Goal: Task Accomplishment & Management: Use online tool/utility

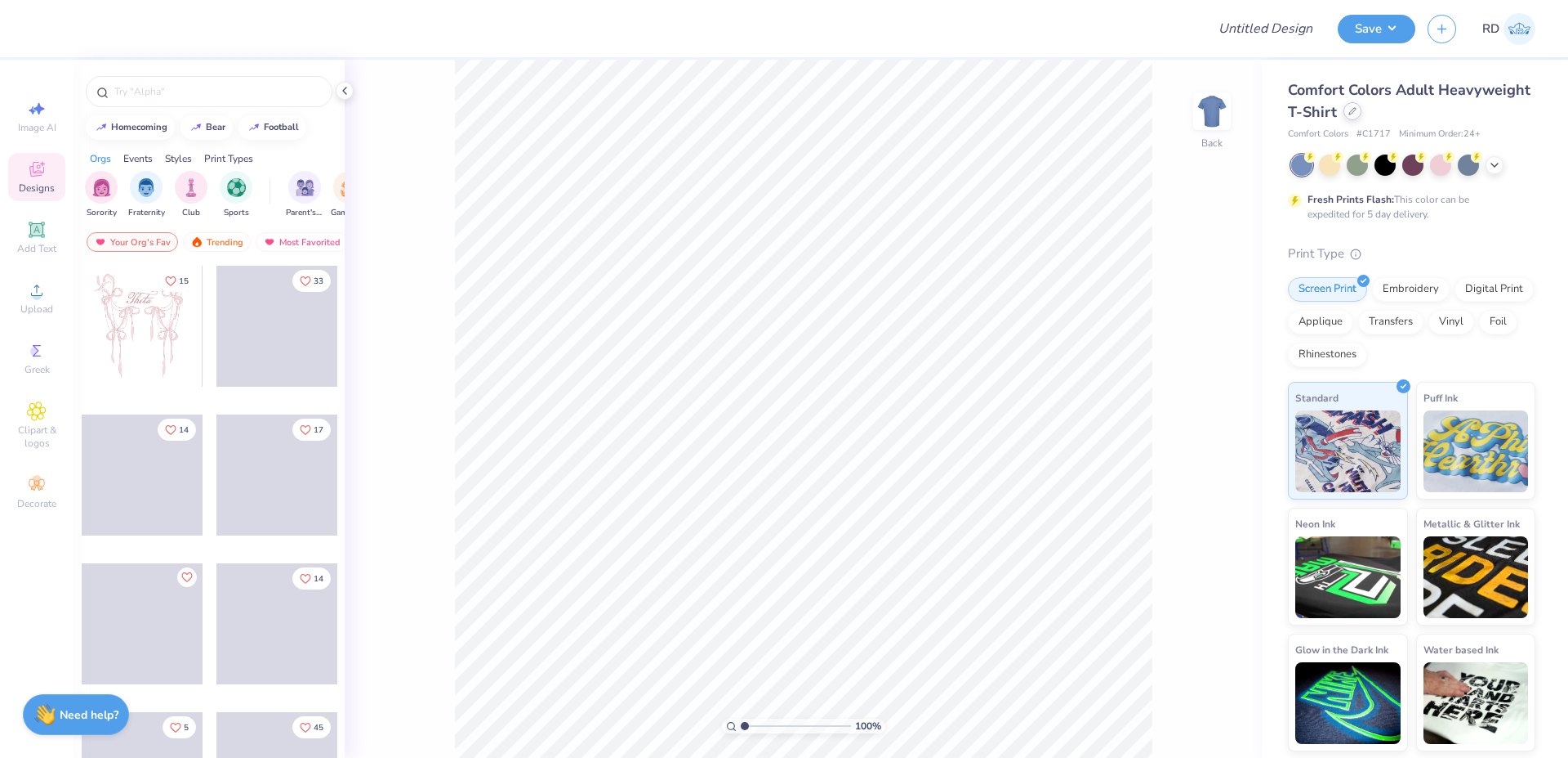
click at [1353, 112] on icon at bounding box center [1352, 110] width 7 height 7
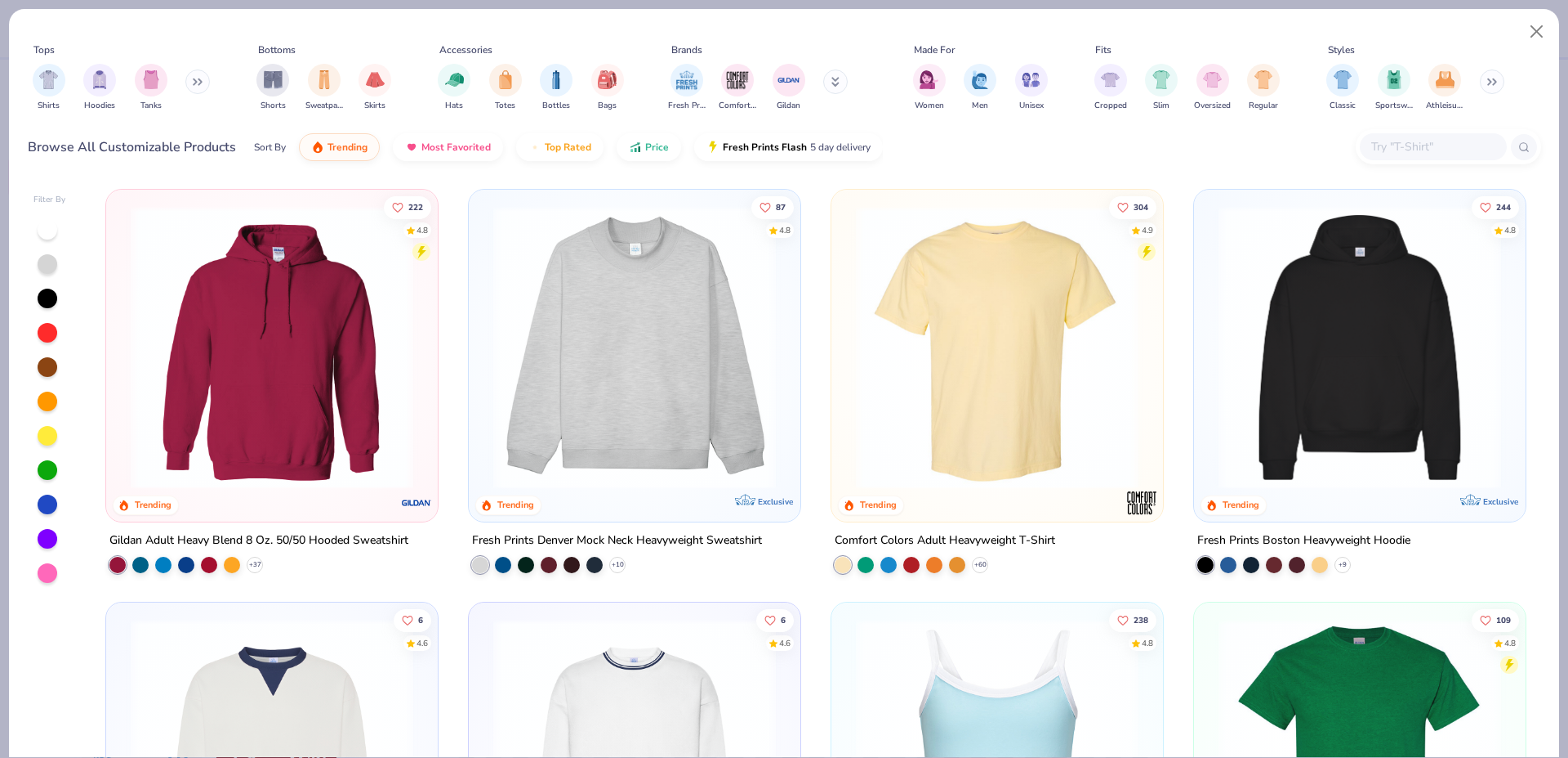
click at [1381, 311] on img at bounding box center [1360, 347] width 299 height 282
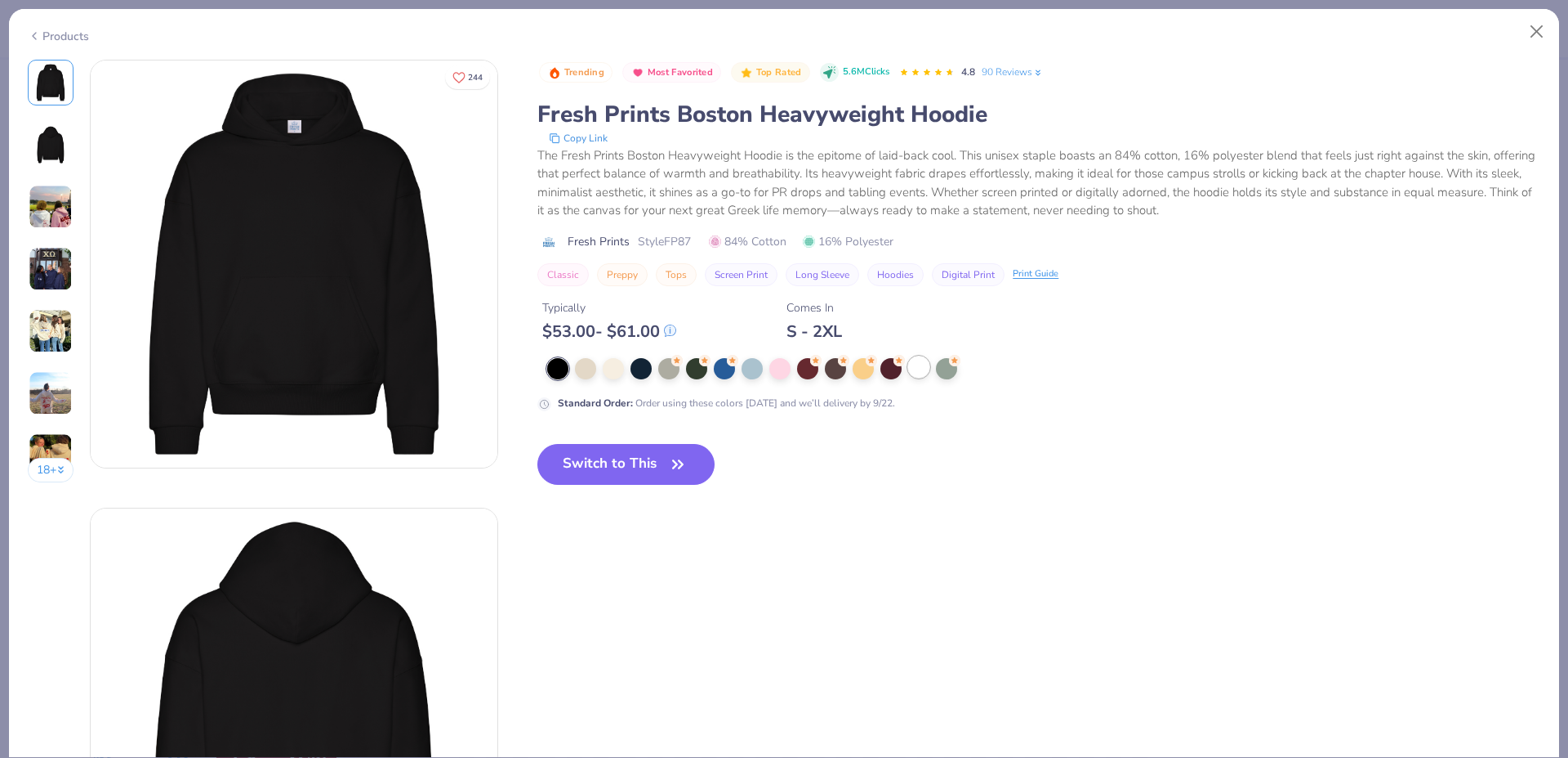
click at [927, 364] on div at bounding box center [919, 367] width 21 height 21
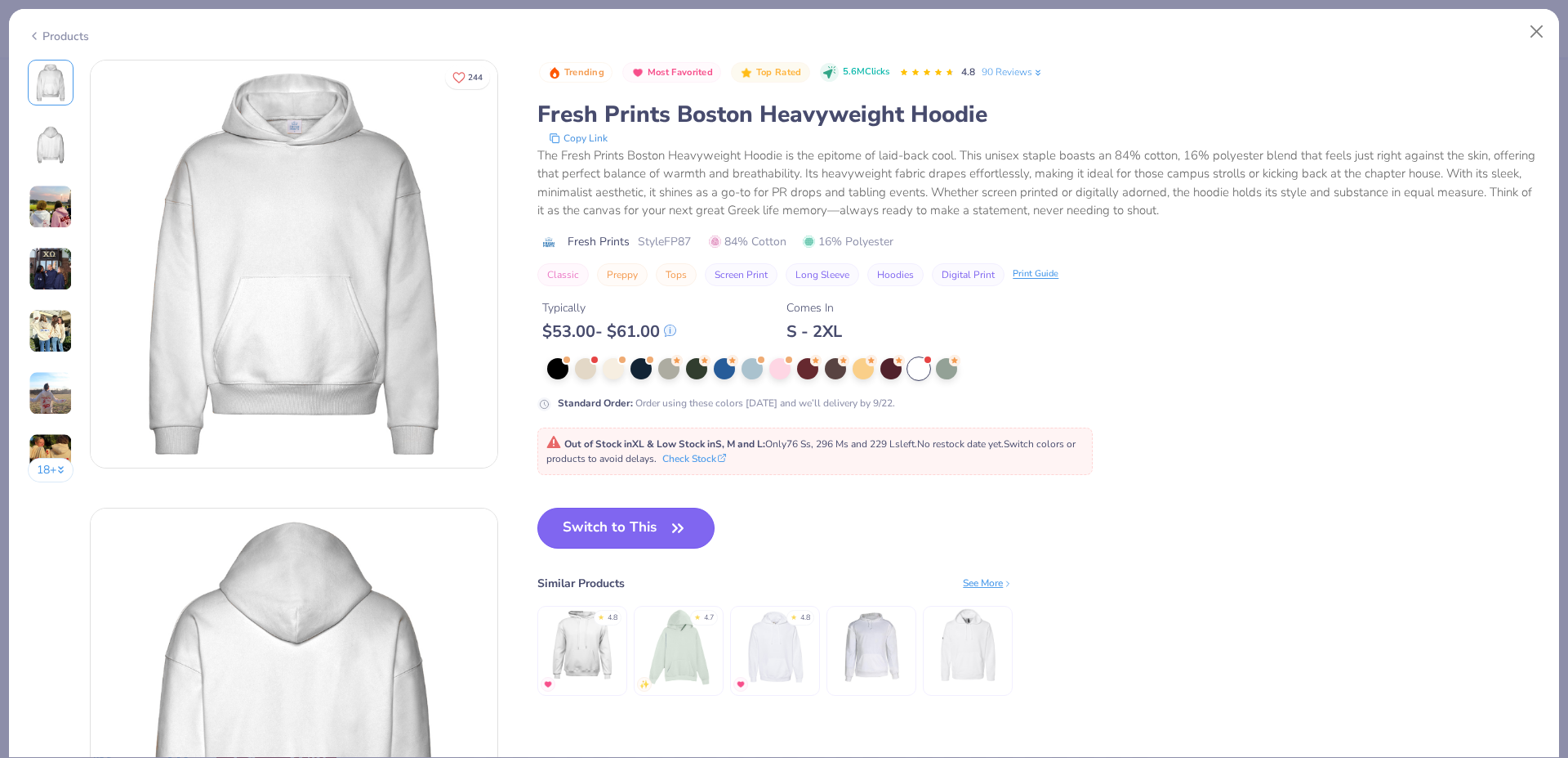
click at [629, 528] on button "Switch to This" at bounding box center [626, 527] width 178 height 41
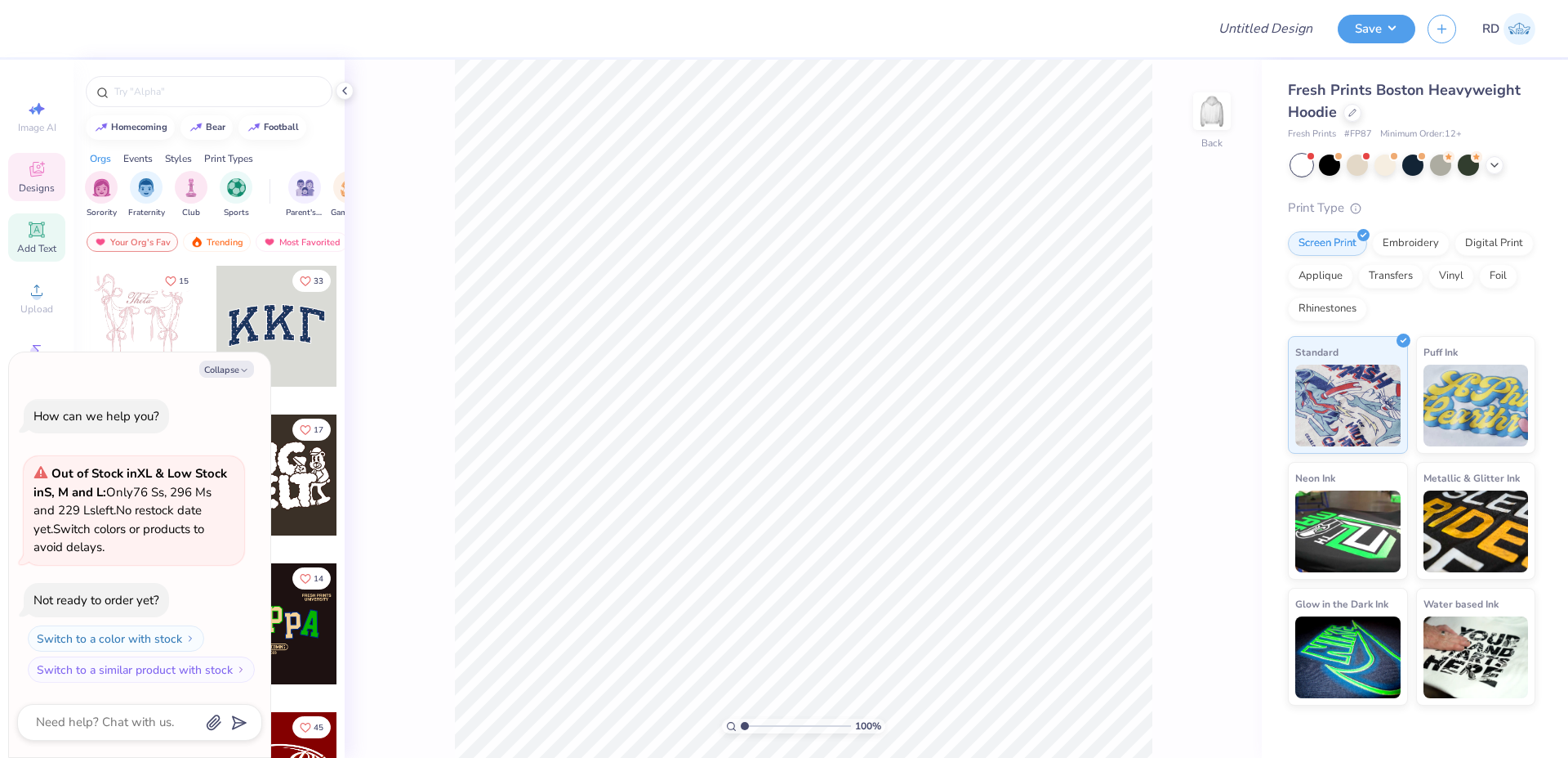
click at [36, 240] on div "Add Text" at bounding box center [37, 237] width 58 height 48
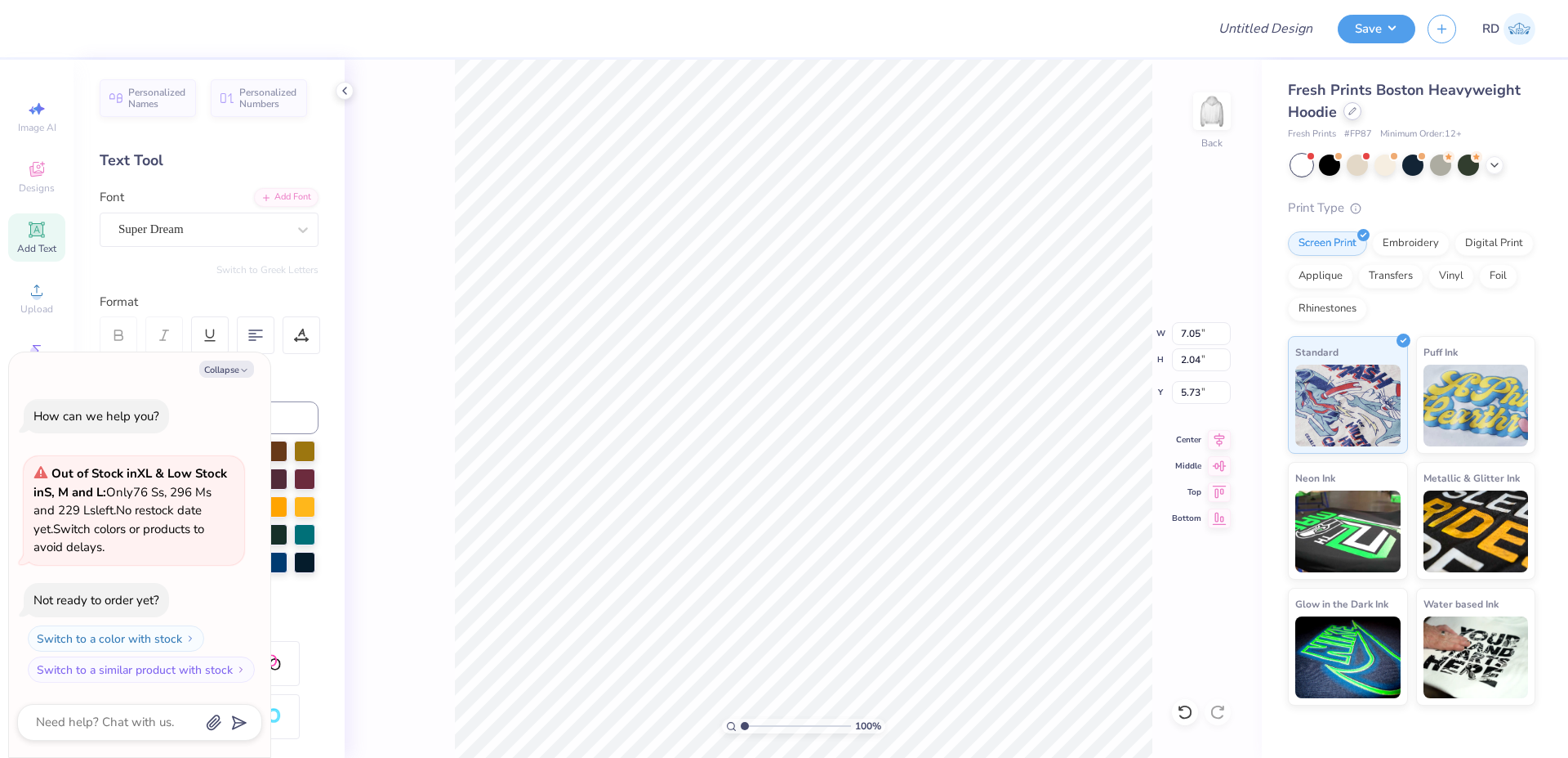
click at [1354, 115] on icon at bounding box center [1352, 110] width 9 height 9
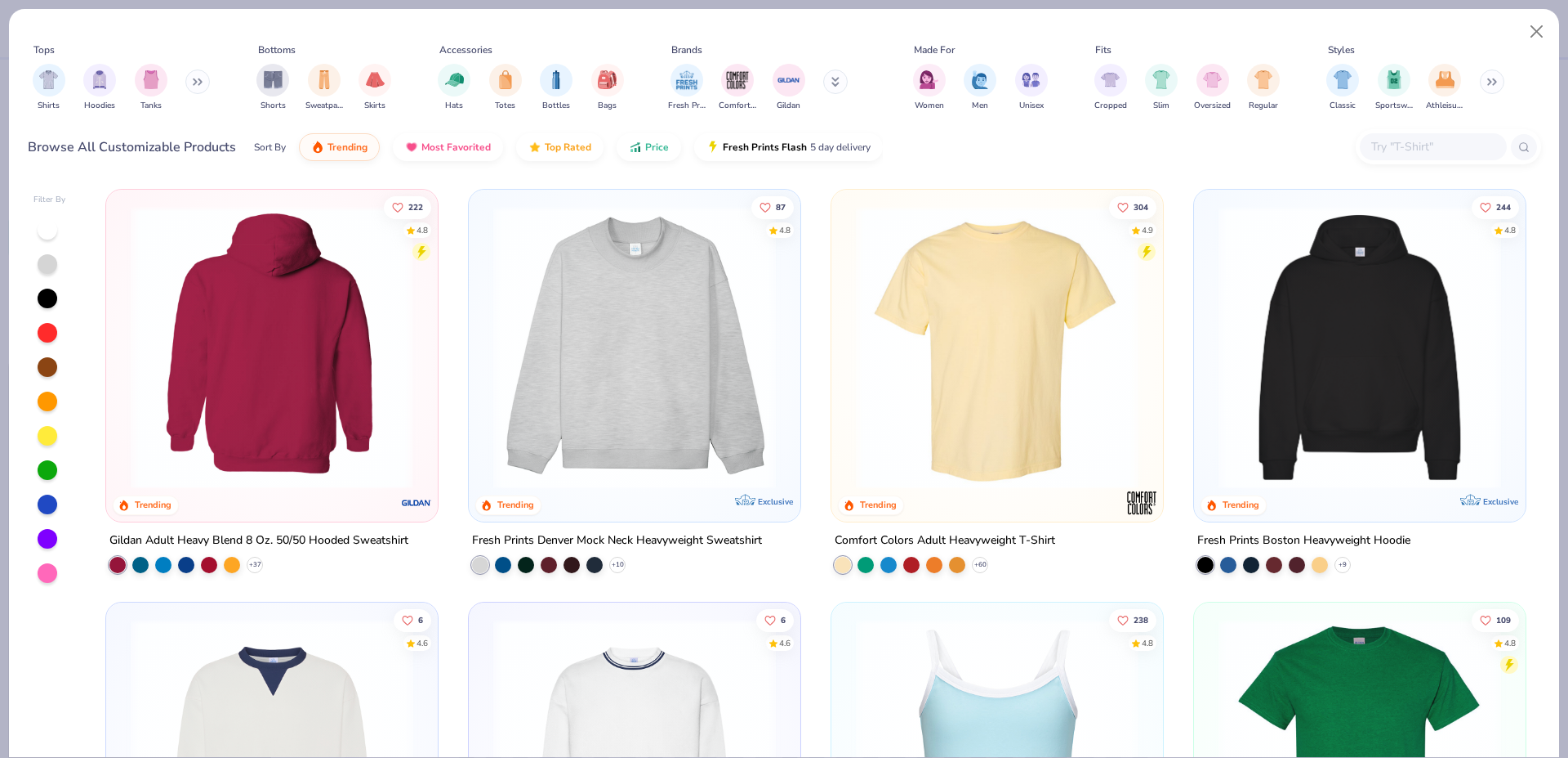
click at [340, 342] on div at bounding box center [272, 347] width 896 height 282
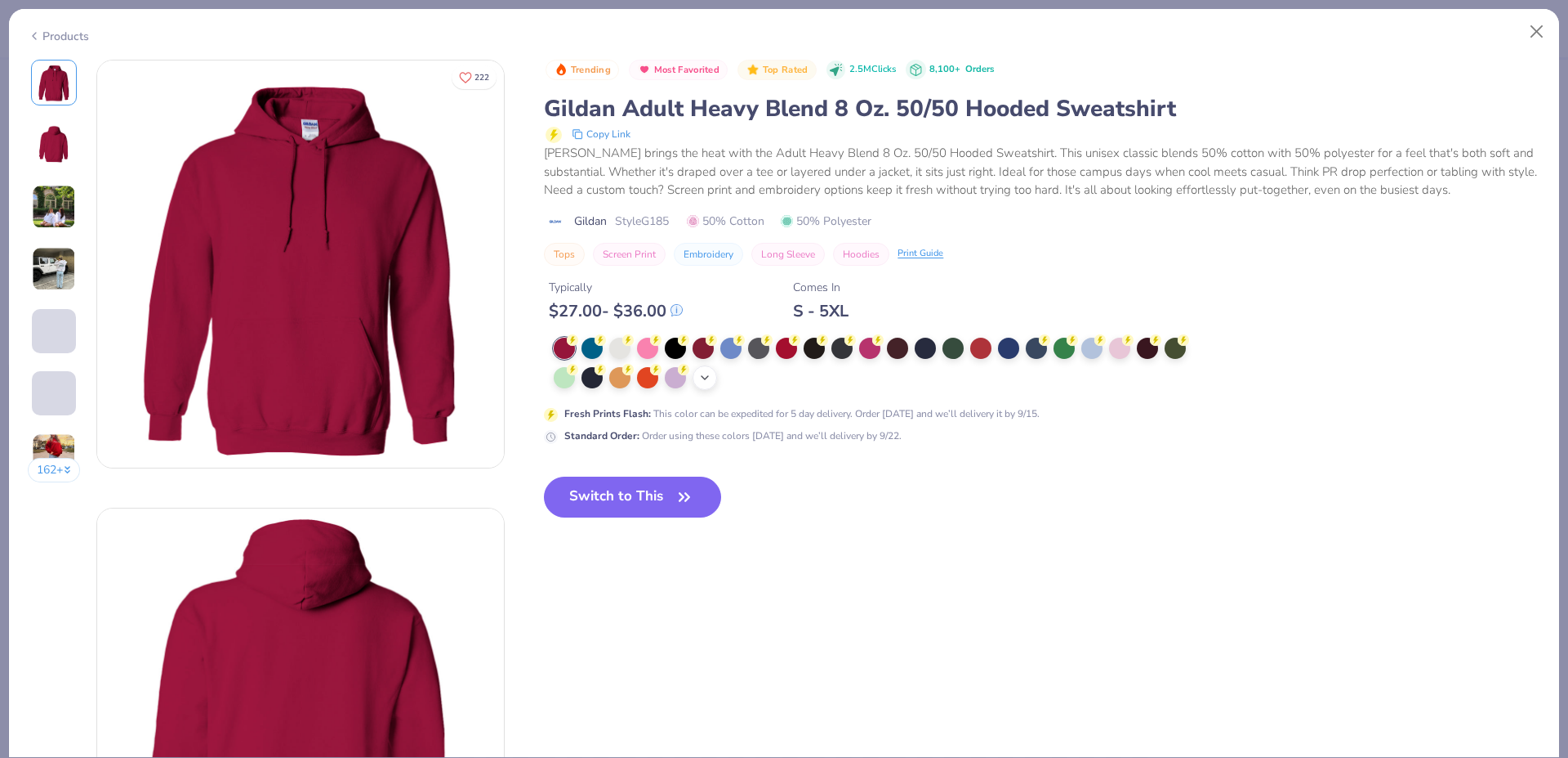
click at [704, 383] on icon at bounding box center [705, 378] width 13 height 13
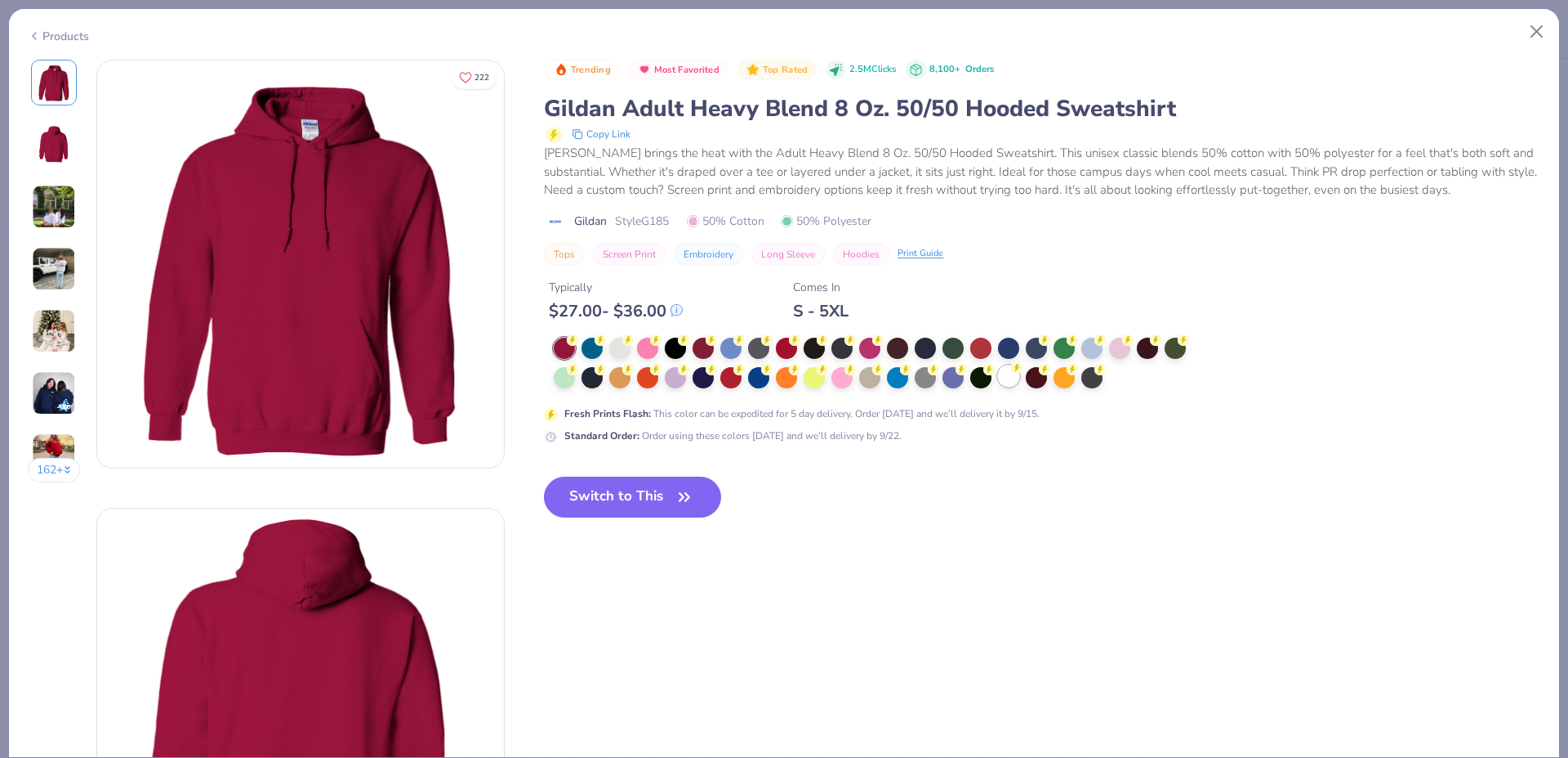
click at [1014, 377] on div at bounding box center [1008, 376] width 21 height 21
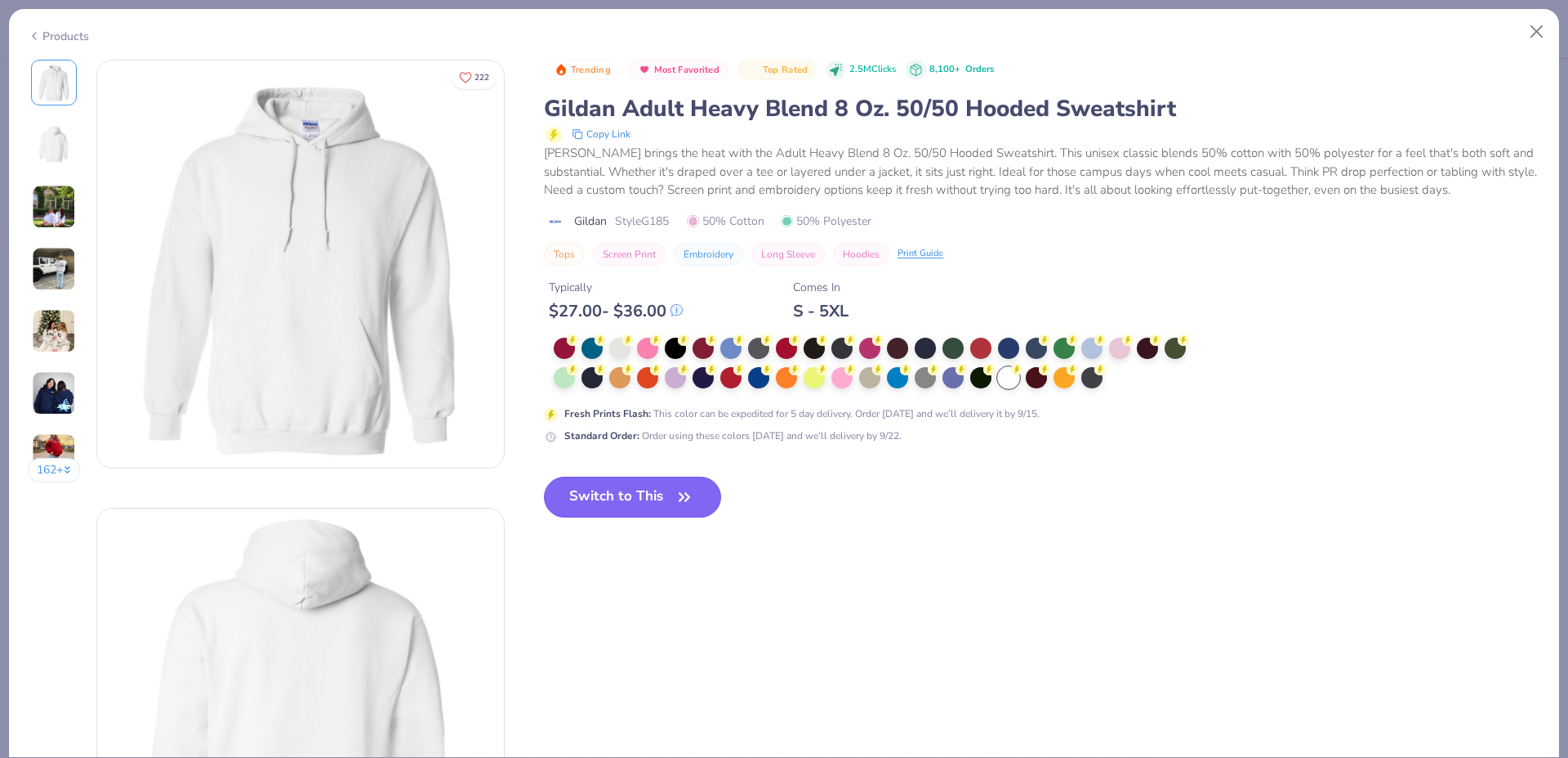
click at [630, 504] on button "Switch to This" at bounding box center [633, 497] width 178 height 41
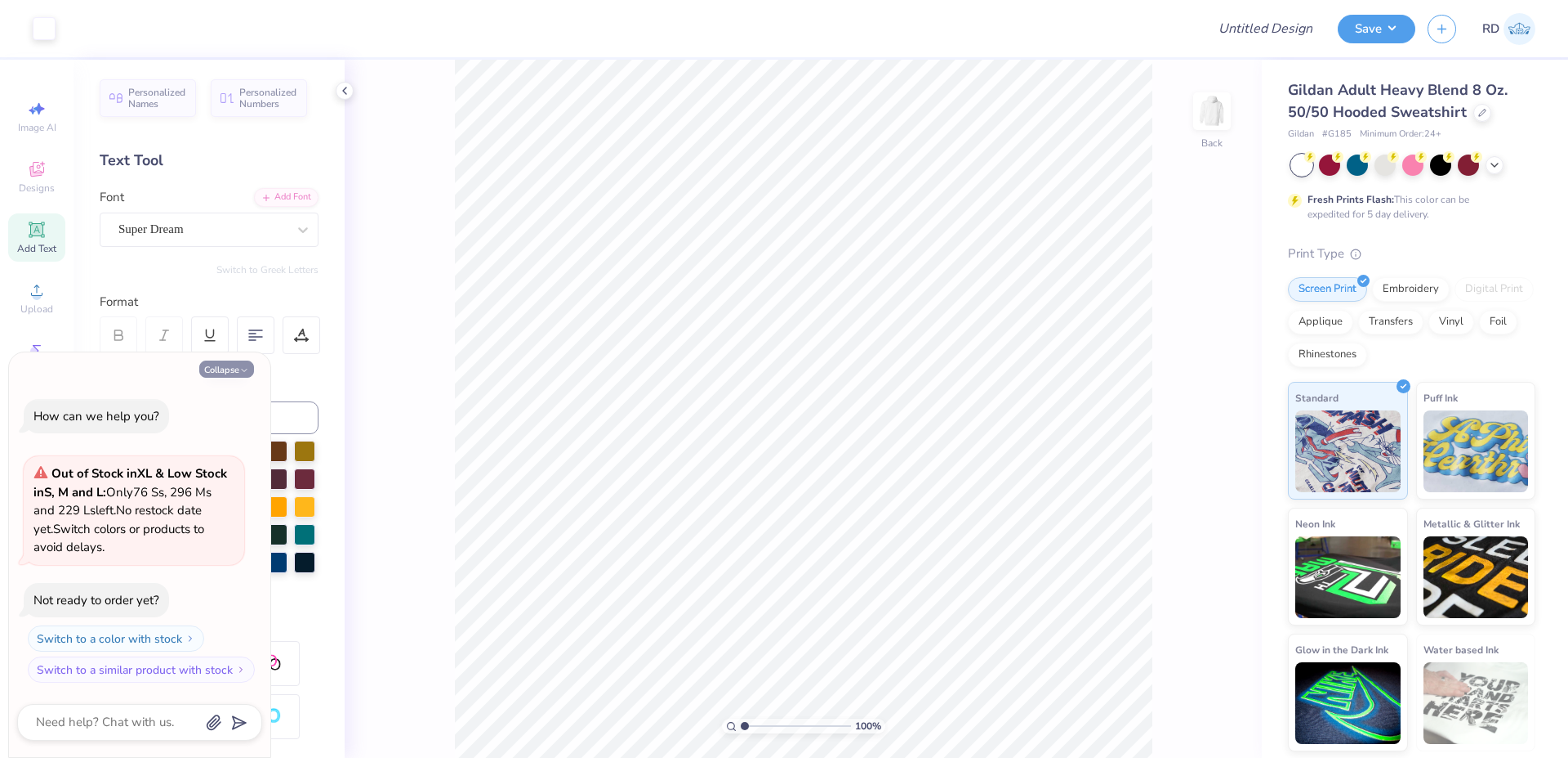
click at [237, 363] on button "Collapse" at bounding box center [227, 369] width 55 height 17
type textarea "x"
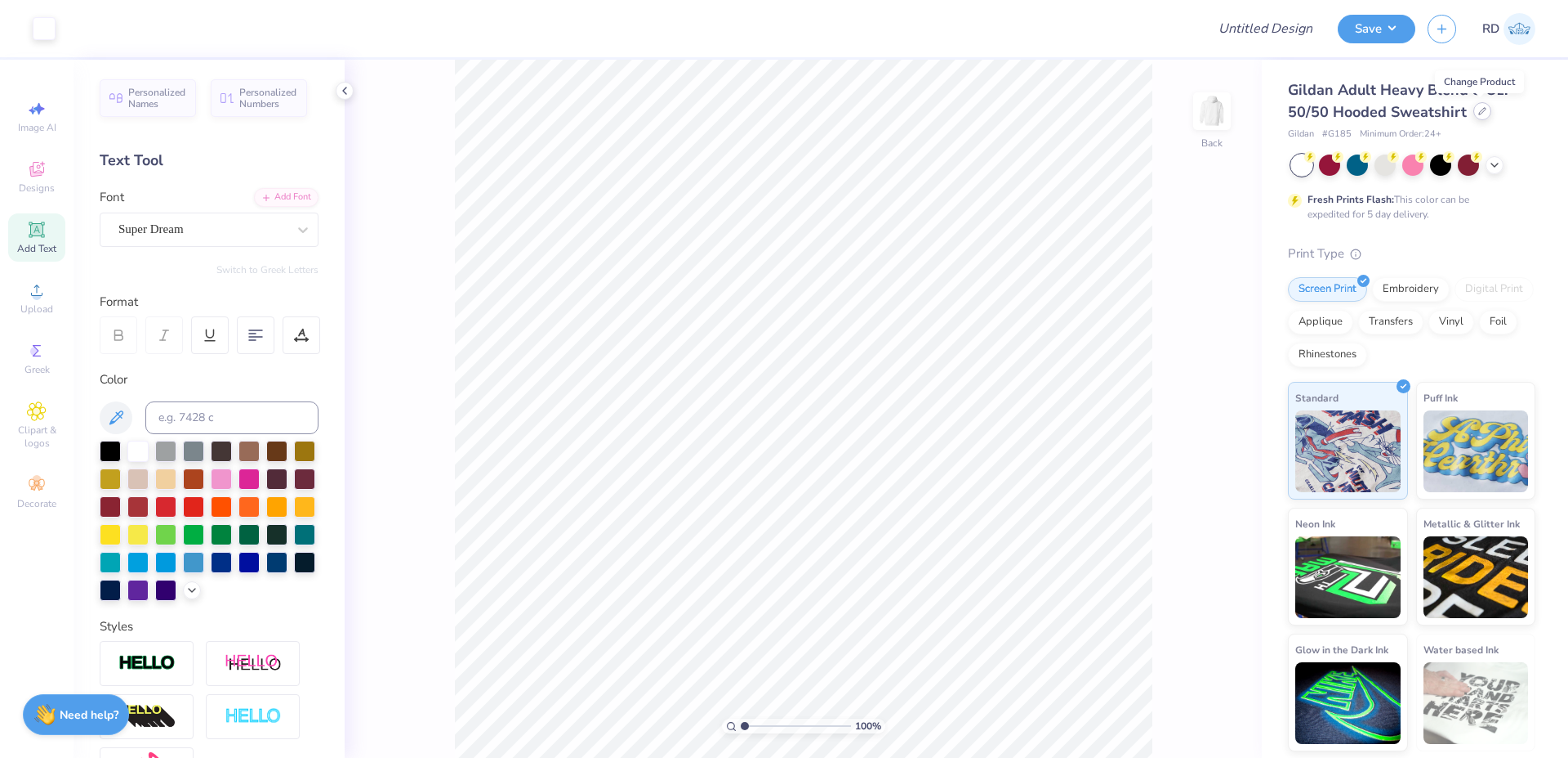
click at [1483, 113] on icon at bounding box center [1483, 110] width 9 height 9
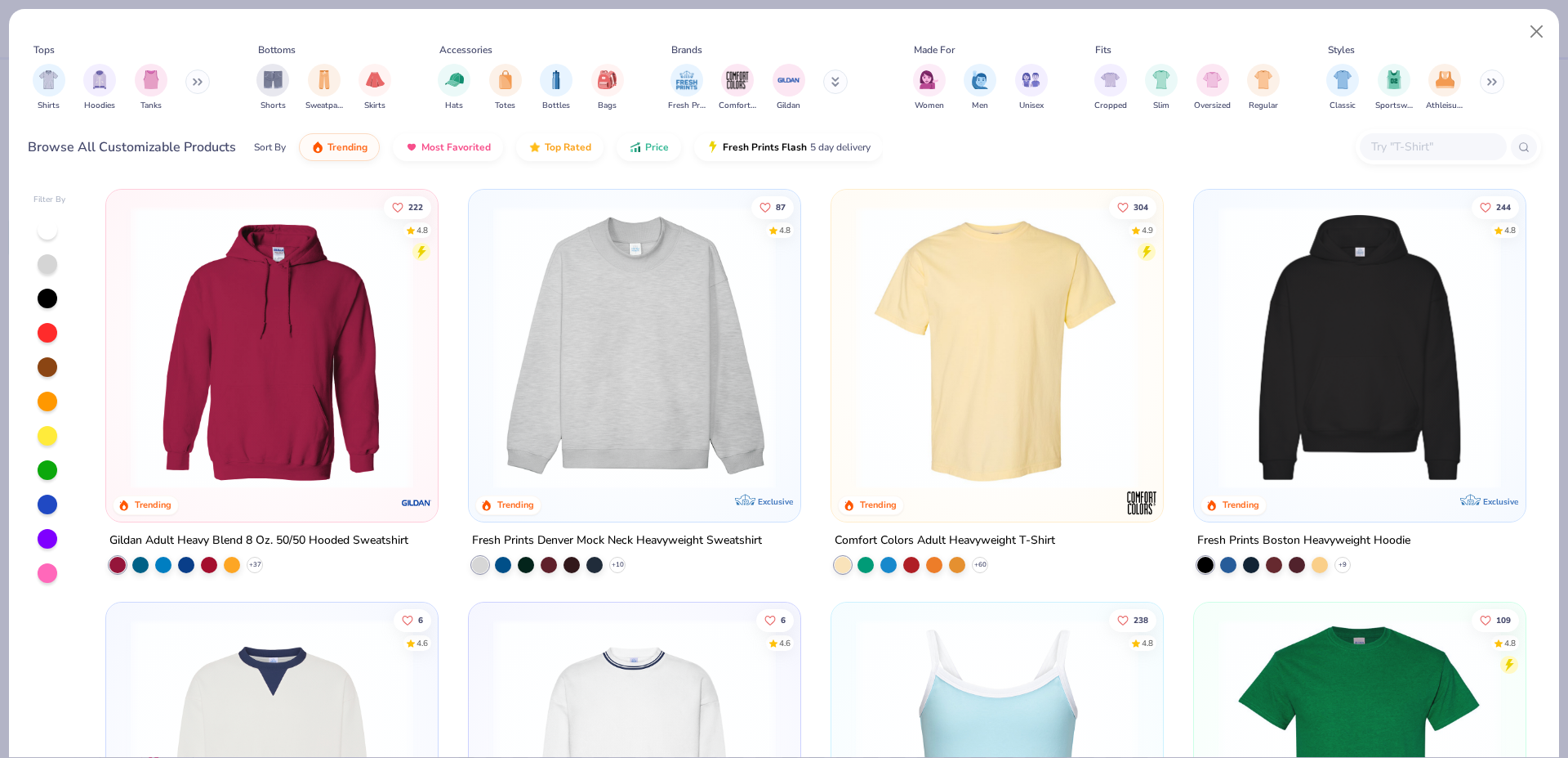
click at [371, 364] on img at bounding box center [272, 347] width 299 height 282
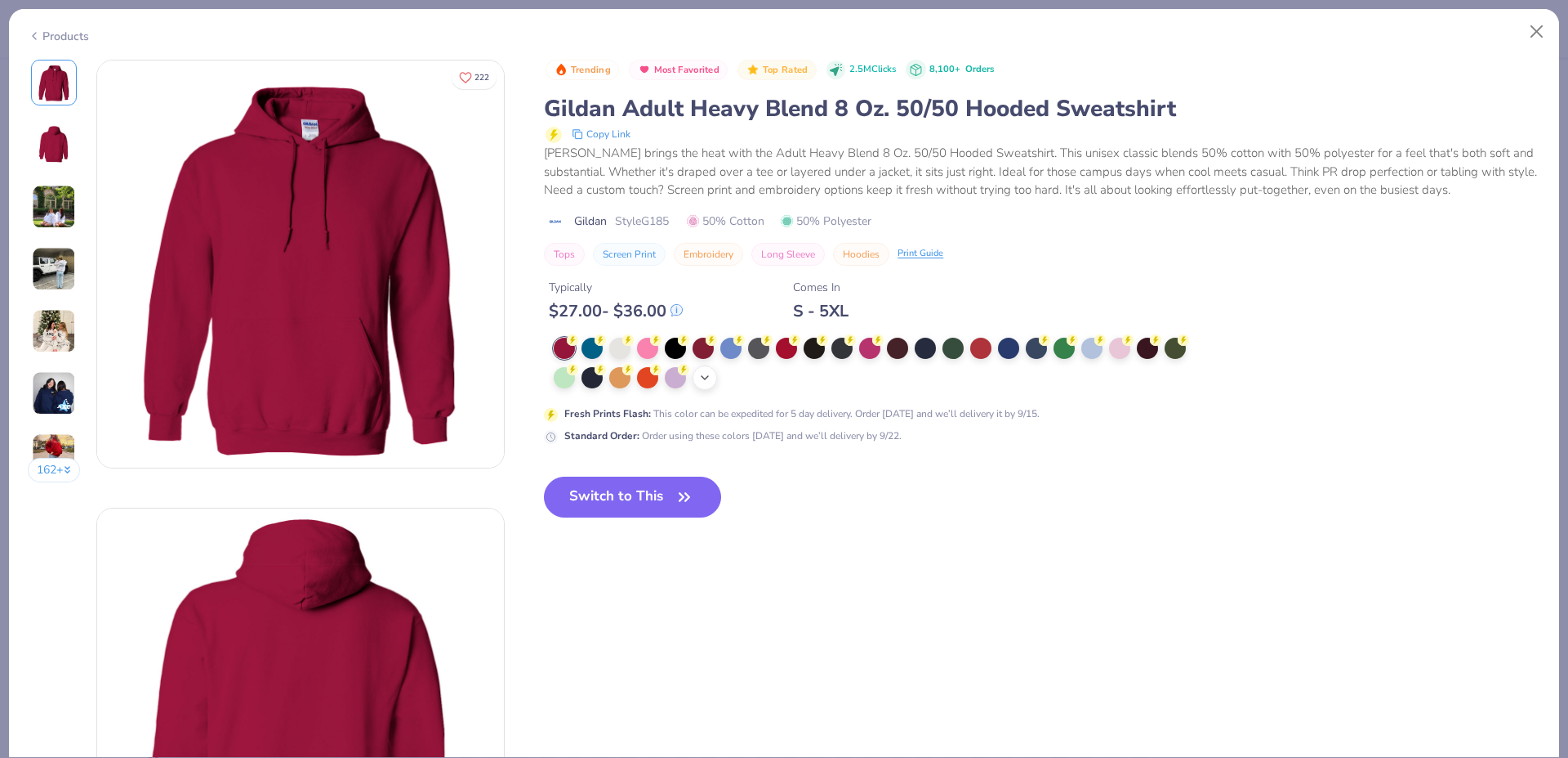
click at [700, 379] on icon at bounding box center [705, 378] width 13 height 13
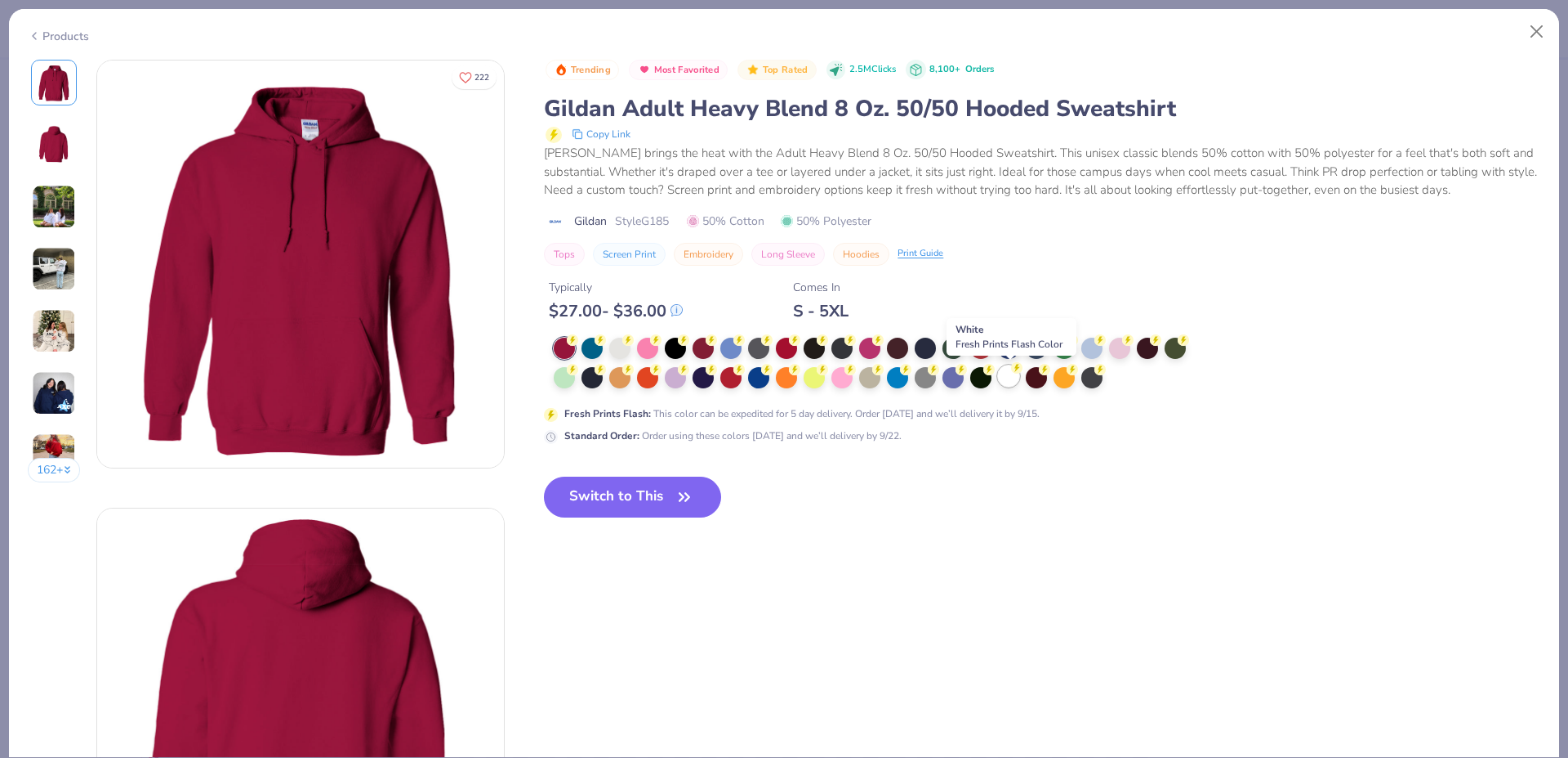
click at [1017, 379] on div at bounding box center [1008, 376] width 21 height 21
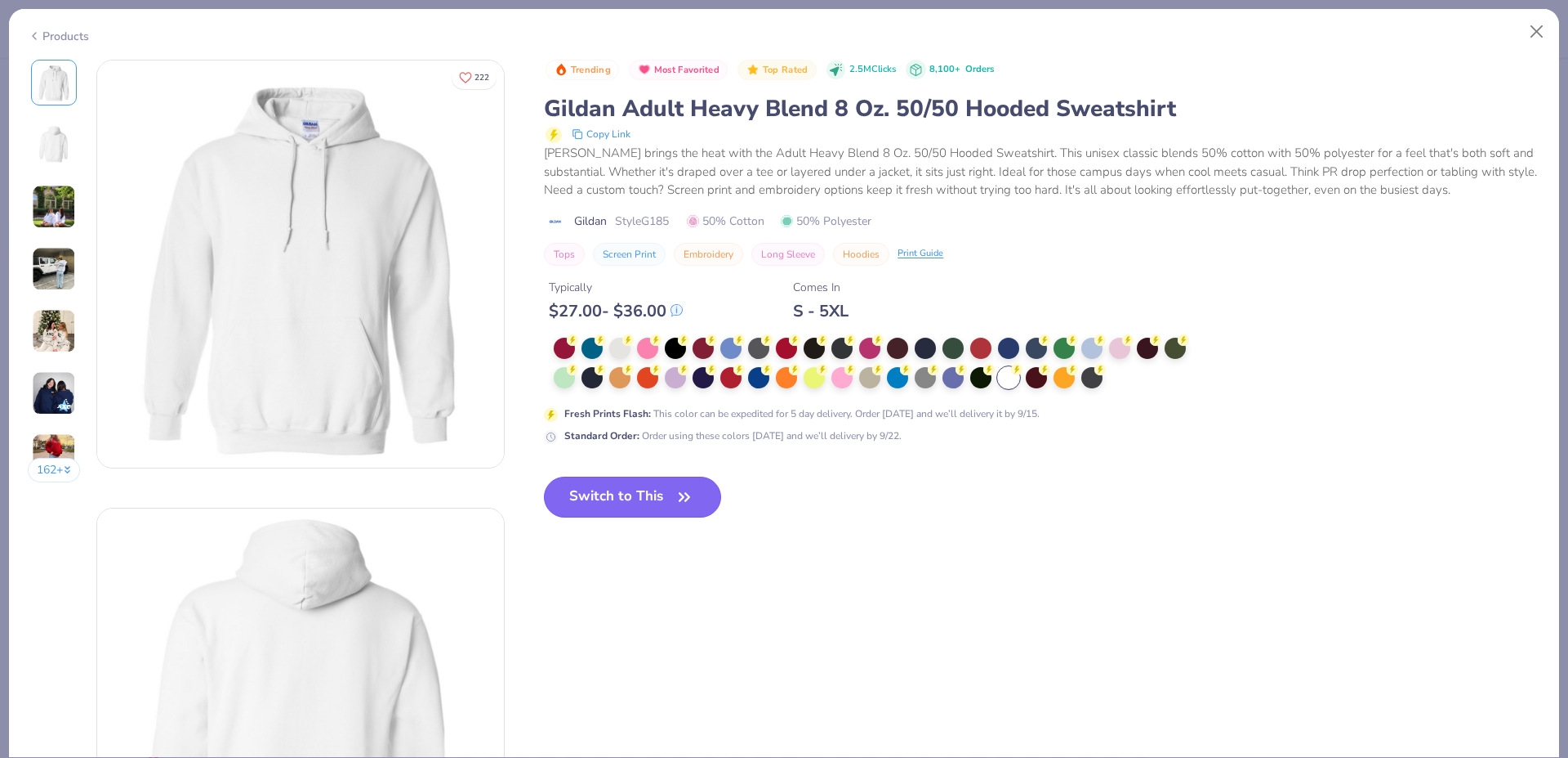
click at [691, 489] on icon "button" at bounding box center [685, 497] width 23 height 23
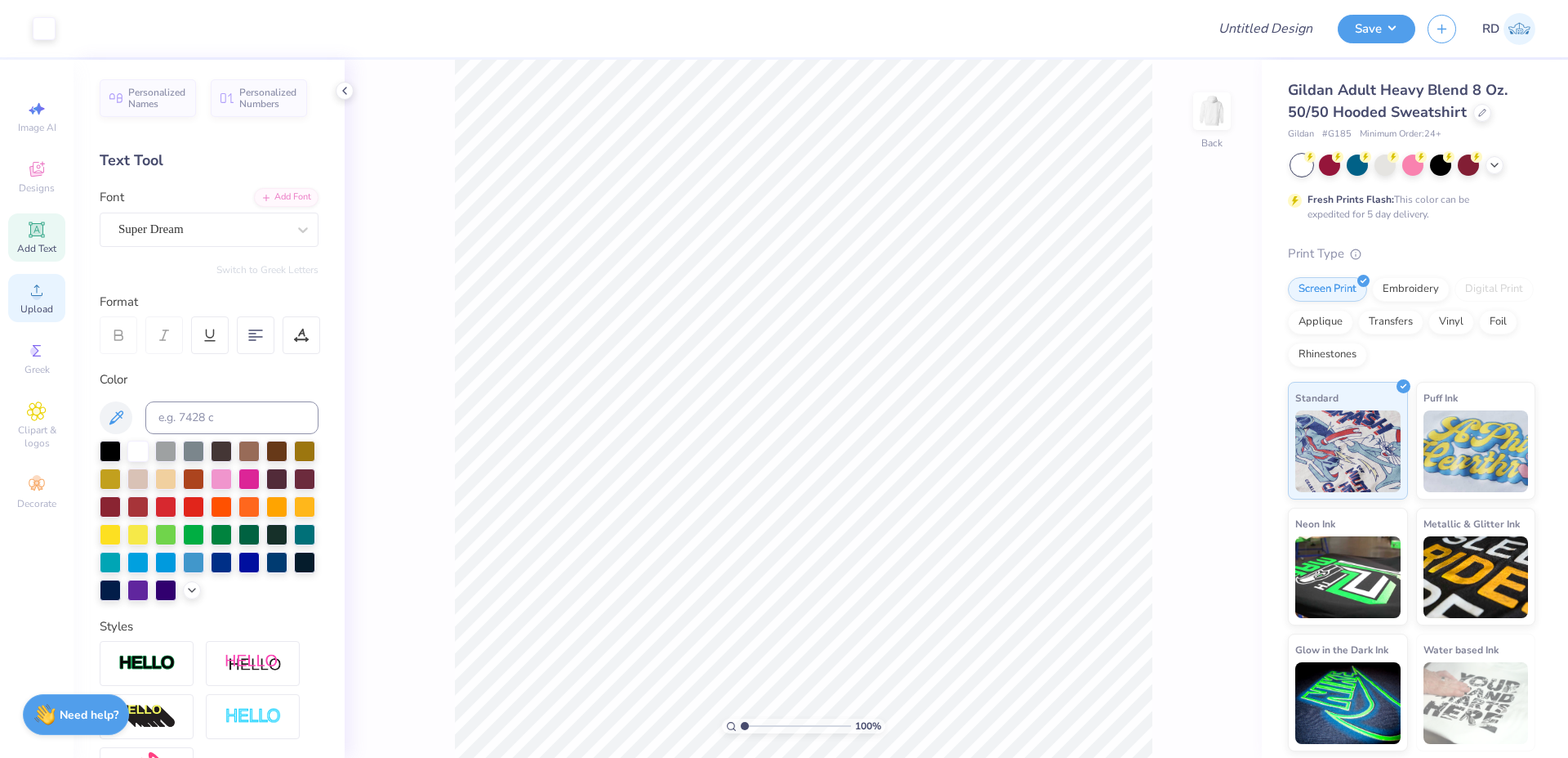
click at [30, 307] on span "Upload" at bounding box center [36, 309] width 33 height 13
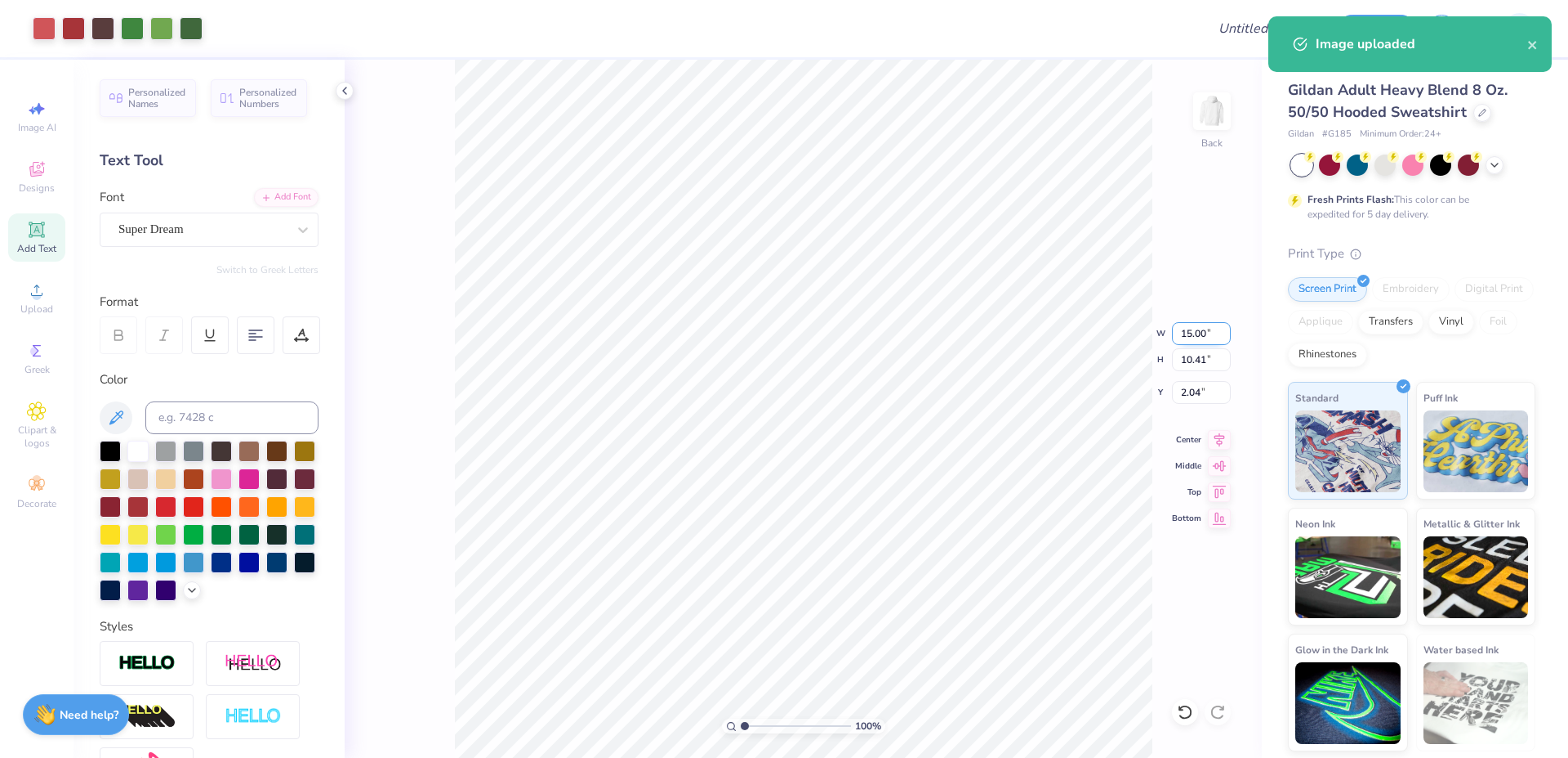
click at [1205, 326] on input "15.00" at bounding box center [1201, 333] width 59 height 23
type input "3.50"
type input "2.43"
type input "6.03"
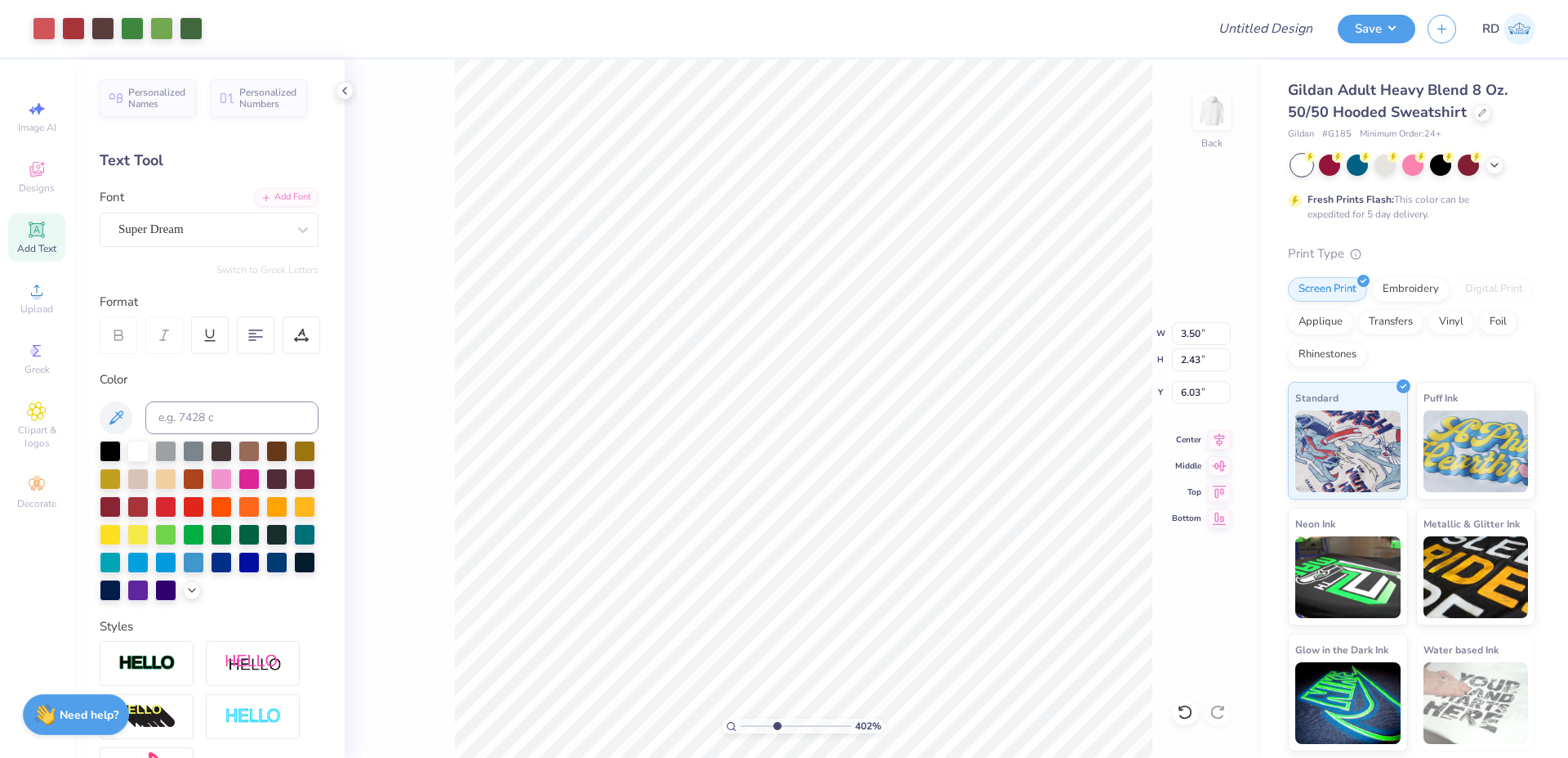
click at [777, 726] on input "range" at bounding box center [796, 725] width 110 height 14
type input "3.94"
type input "7.05"
type input "2.04"
type input "4.27"
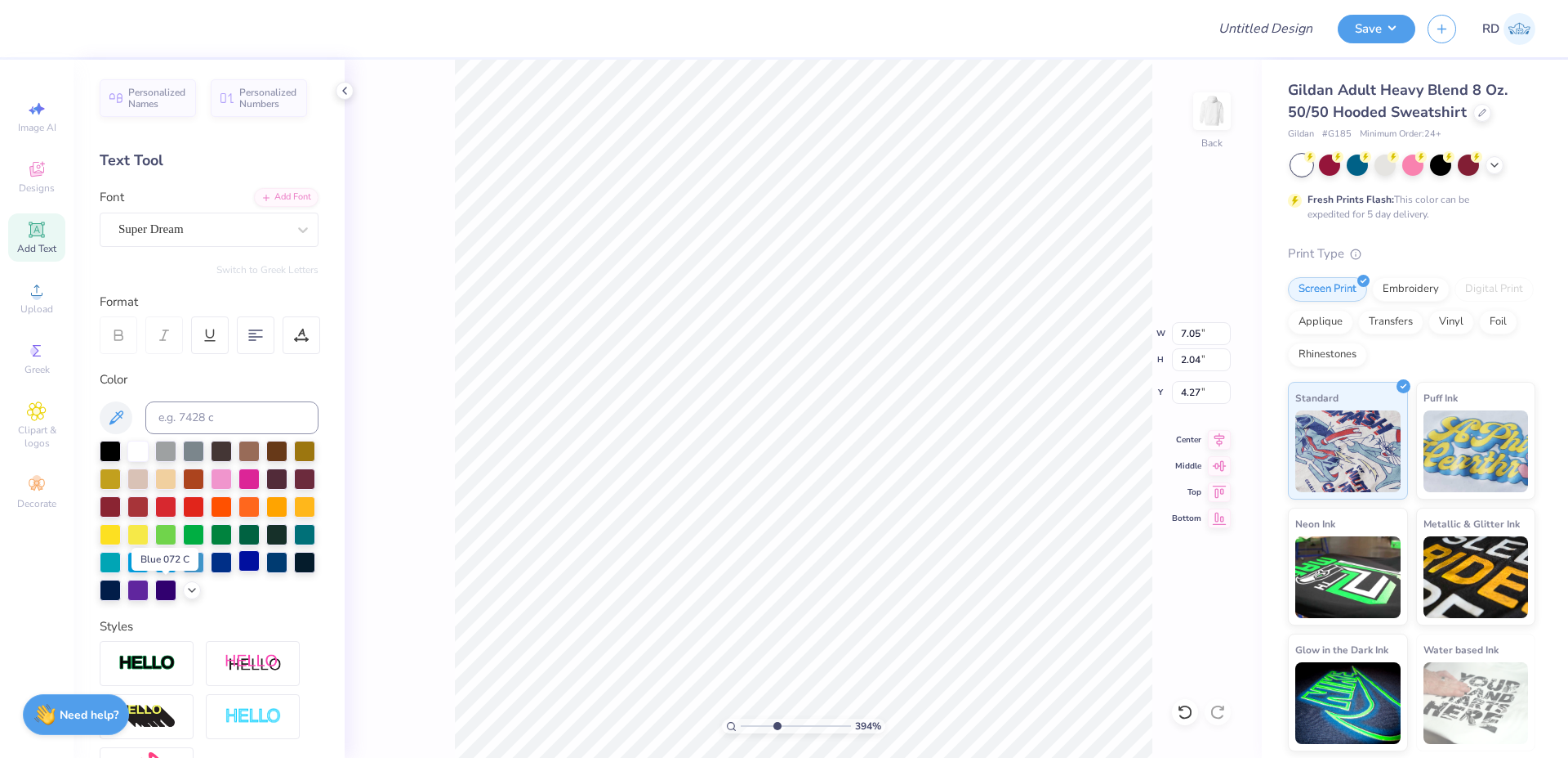
click at [238, 572] on div at bounding box center [249, 560] width 21 height 21
type textarea "DTD"
click at [288, 197] on div "Add Font" at bounding box center [286, 196] width 64 height 19
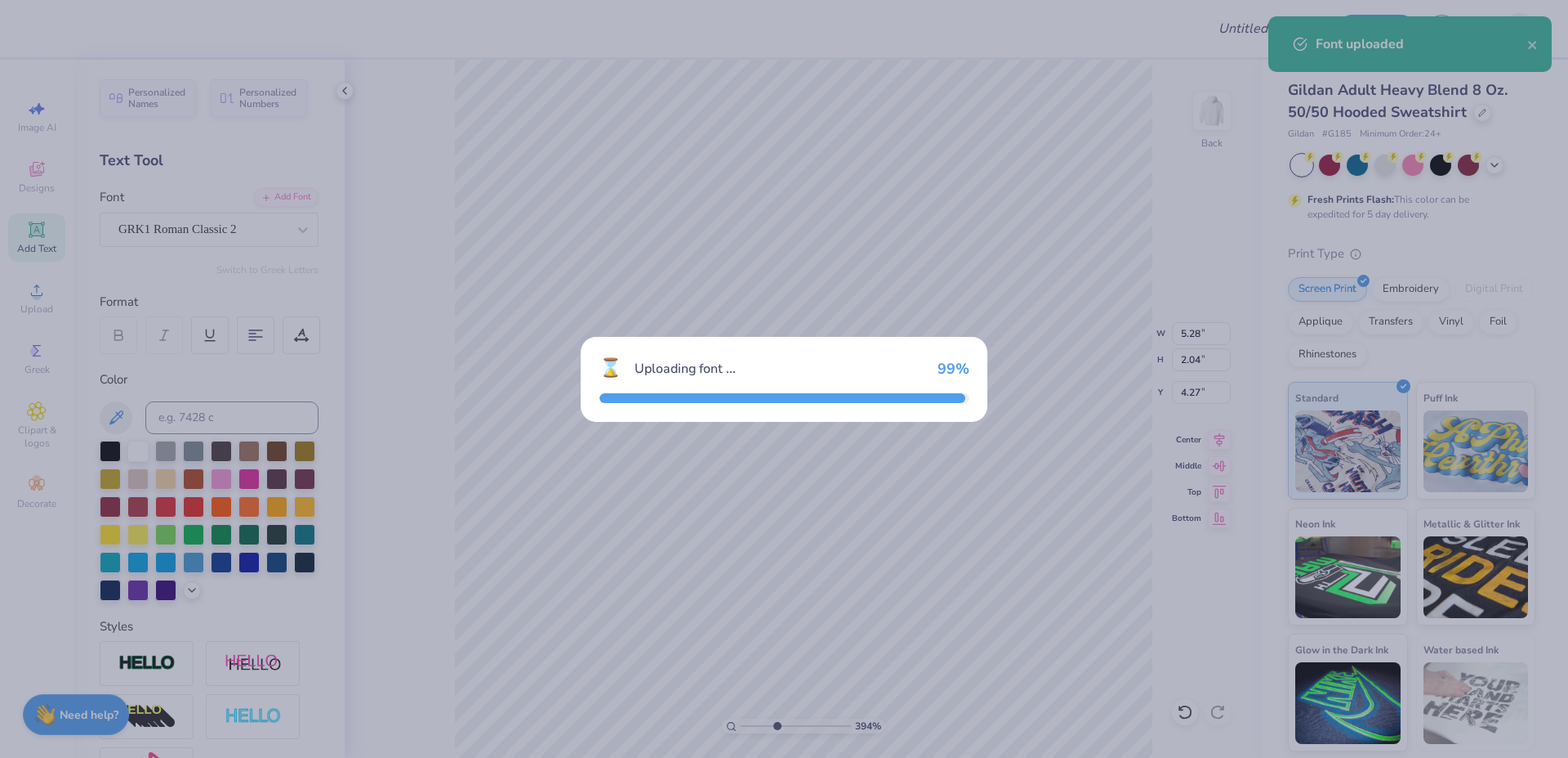
type input "5.86"
type input "2.16"
type input "4.22"
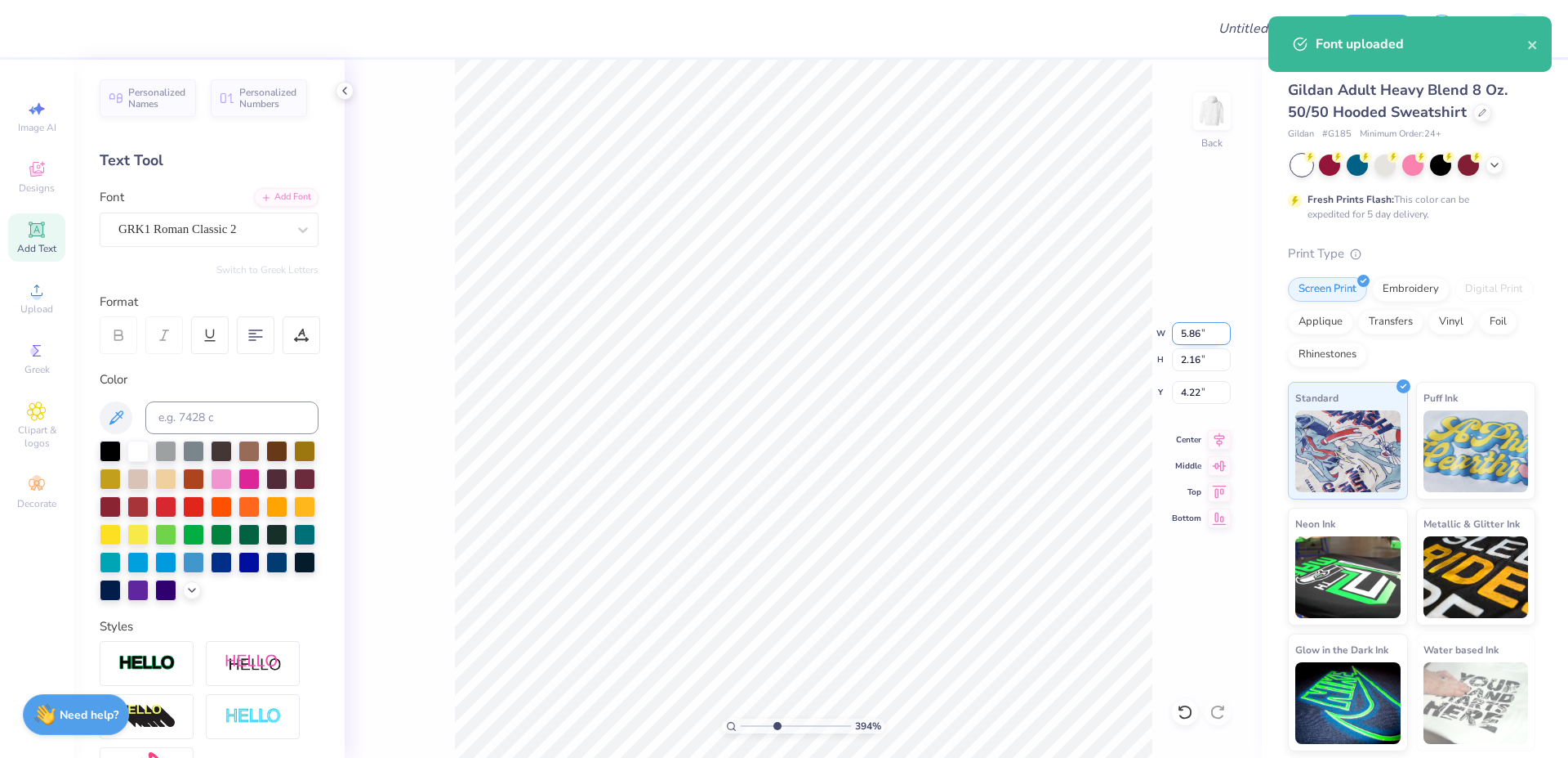
click at [1211, 336] on input "5.86" at bounding box center [1201, 333] width 59 height 23
type input "3.53"
type input "1.29"
type input "4.65"
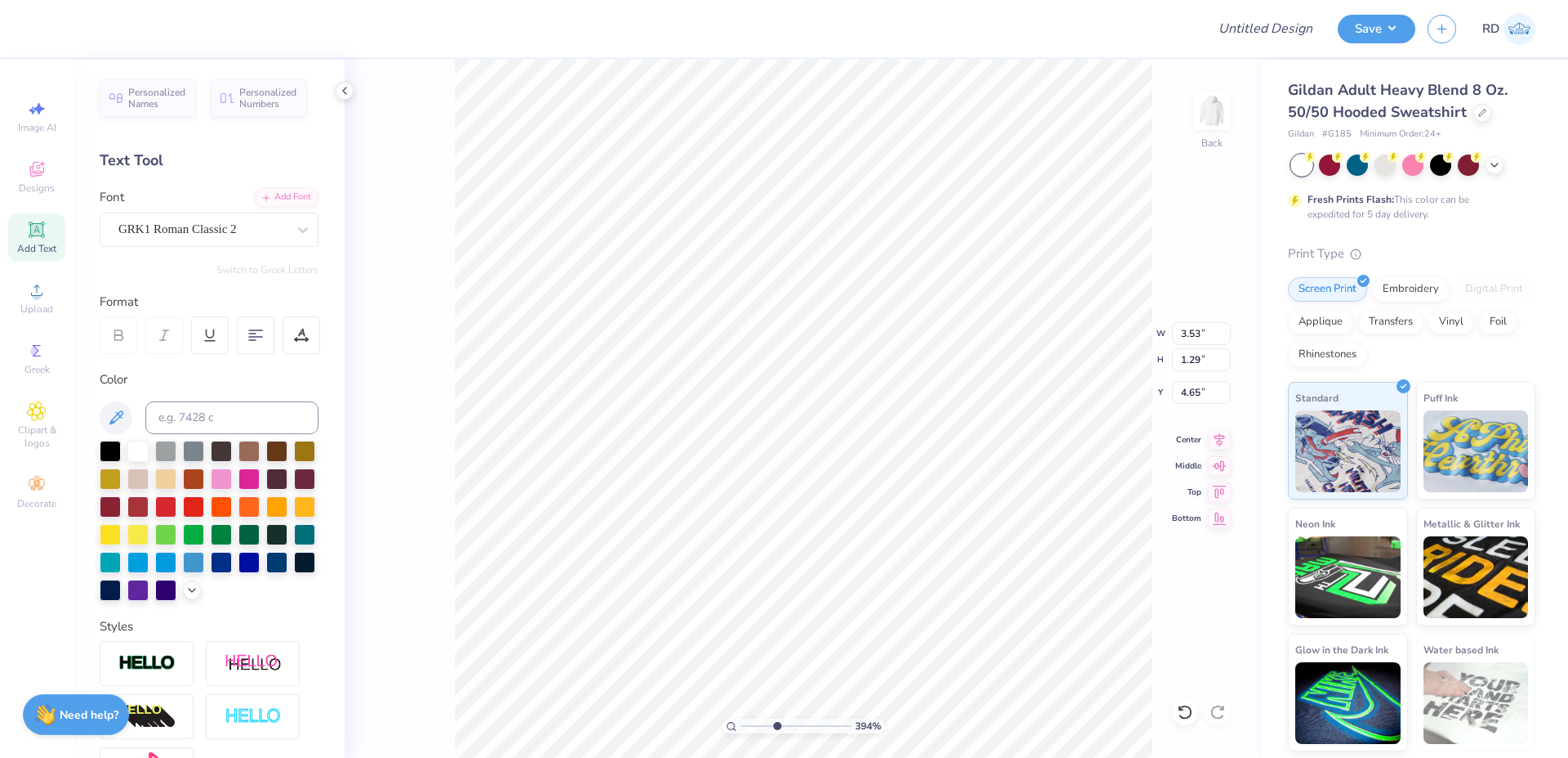
type input "3.50"
type input "2.43"
type input "6.03"
type input "3.73"
type input "3.82"
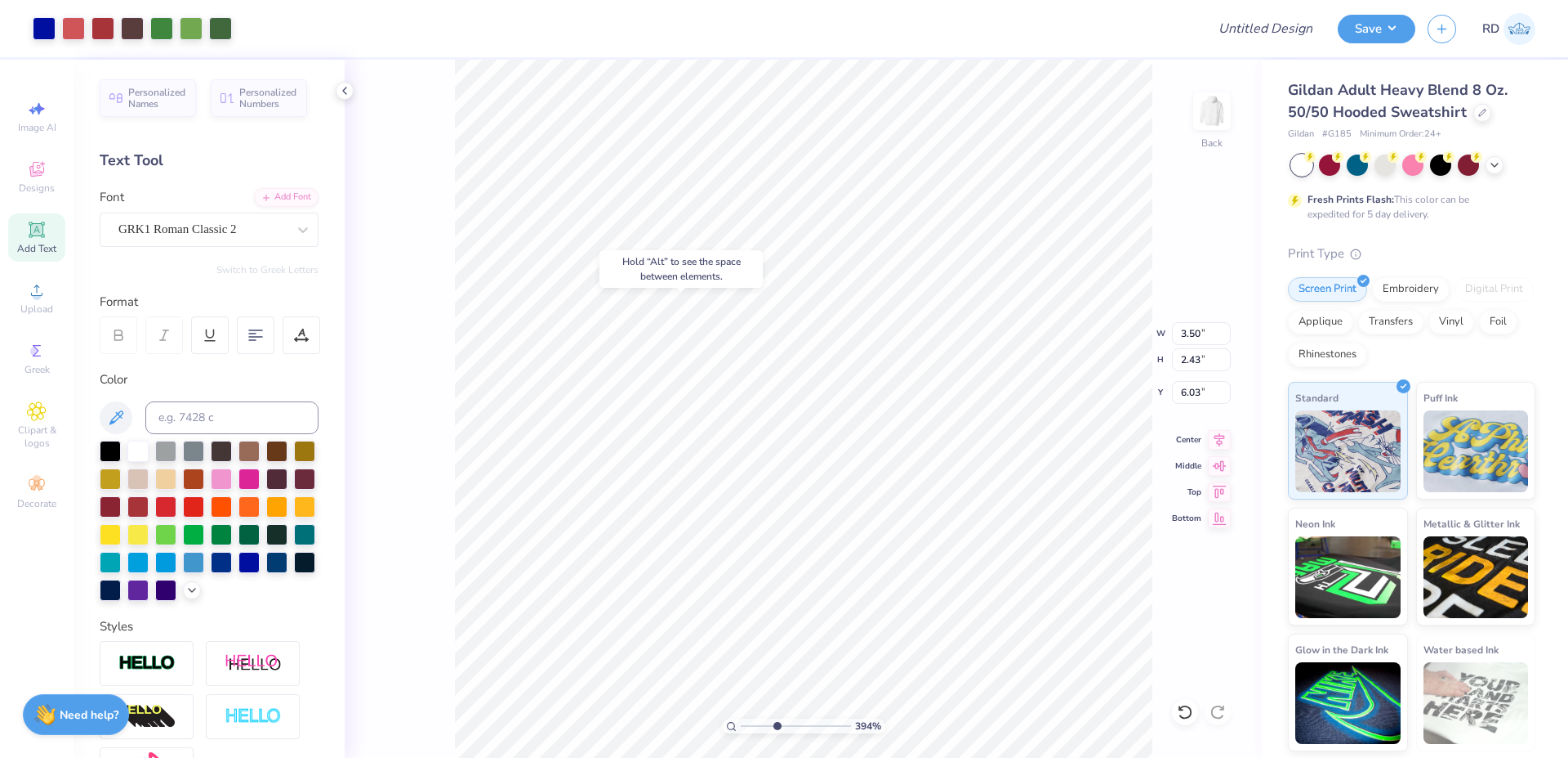
type input "4.65"
click at [1210, 429] on icon at bounding box center [1219, 437] width 23 height 19
click at [1217, 442] on icon at bounding box center [1219, 437] width 23 height 19
type input "1.29"
type input "4.65"
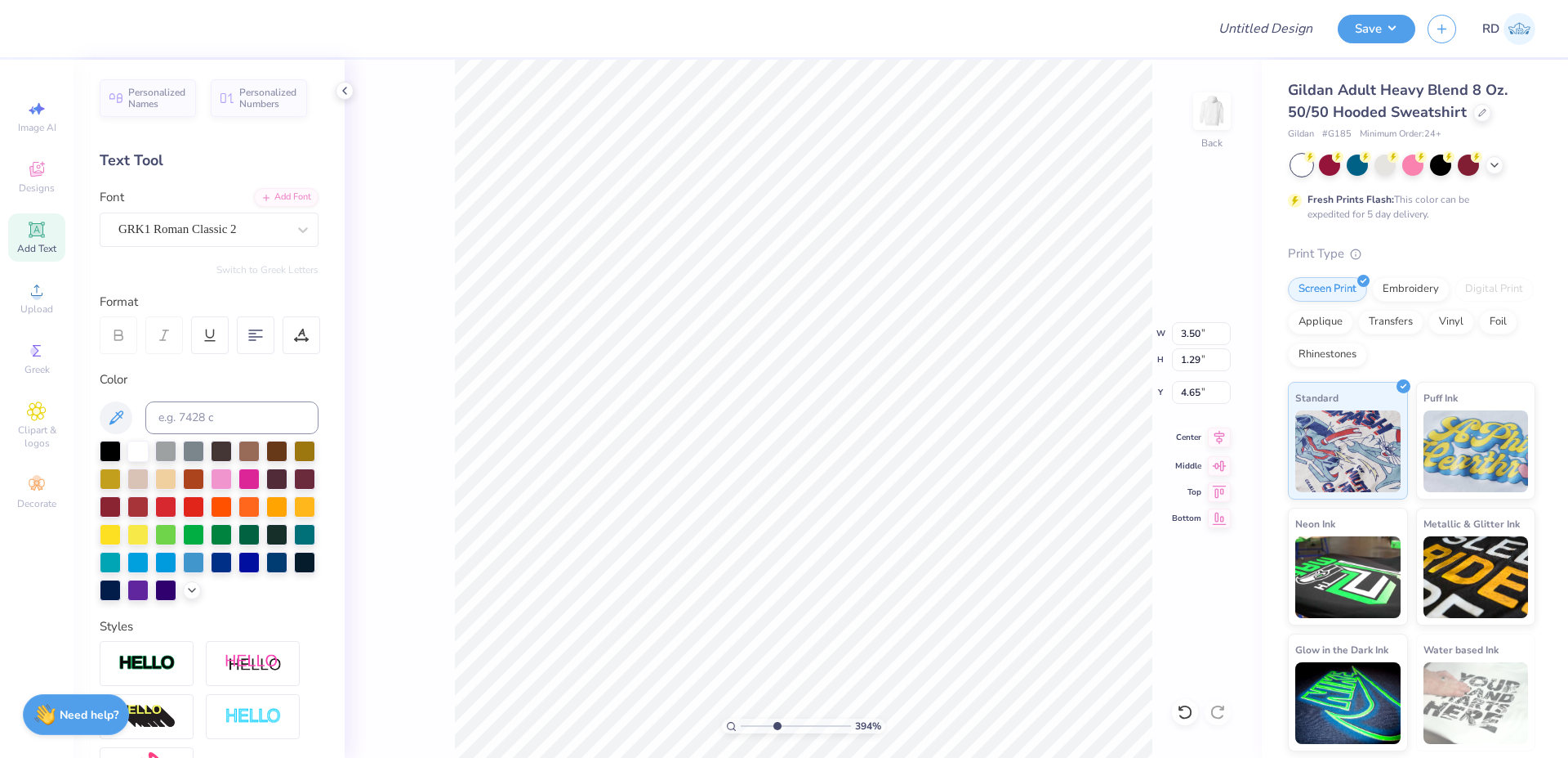
click at [1215, 435] on icon at bounding box center [1219, 436] width 11 height 13
type input "1.34"
click at [748, 726] on input "range" at bounding box center [796, 725] width 110 height 14
click at [1195, 391] on input "3.00" at bounding box center [1201, 392] width 59 height 23
type input "2"
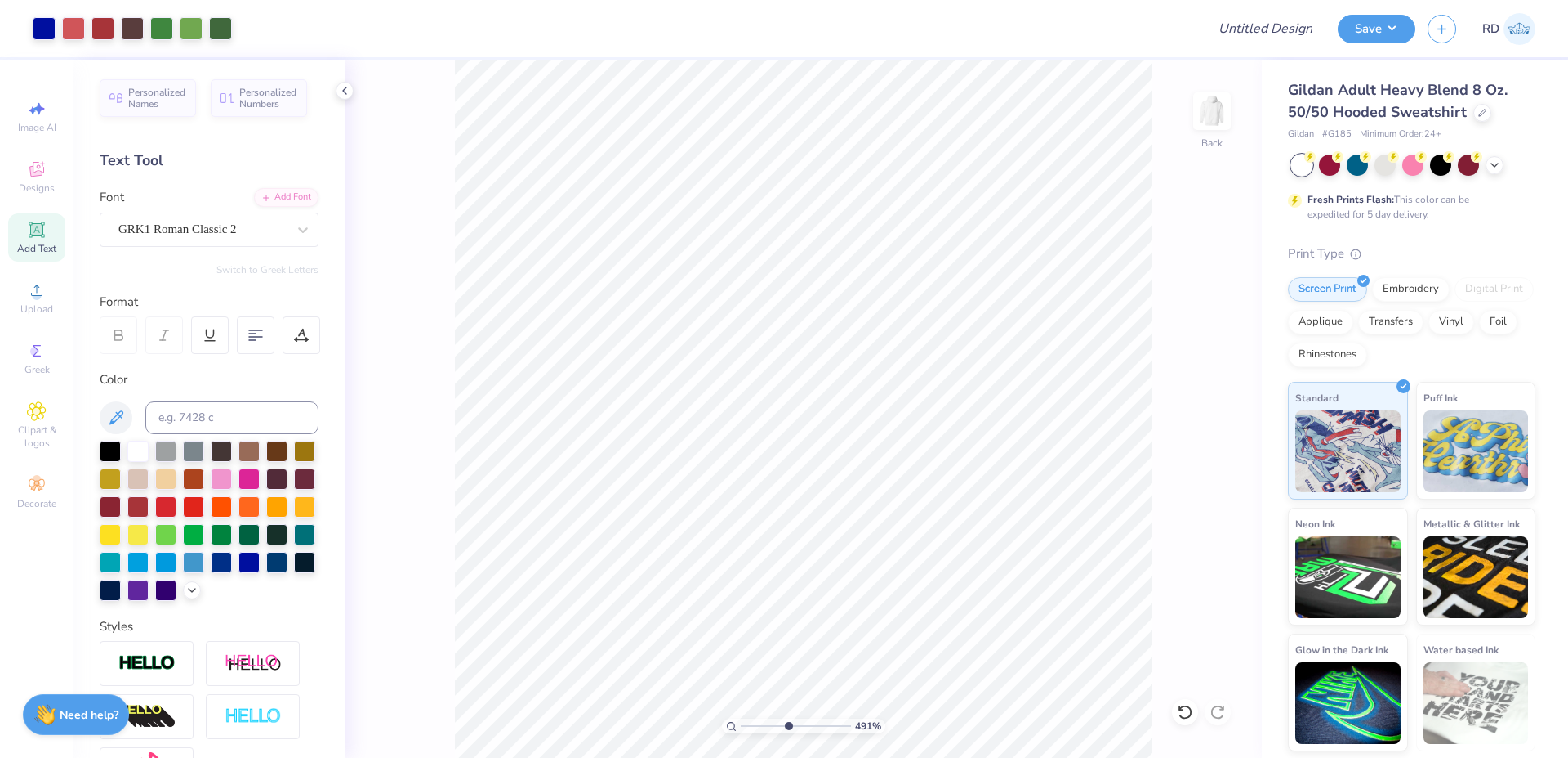
drag, startPoint x: 768, startPoint y: 723, endPoint x: 787, endPoint y: 712, distance: 22.0
click at [787, 719] on input "range" at bounding box center [796, 725] width 110 height 14
type input "4.909999999999999"
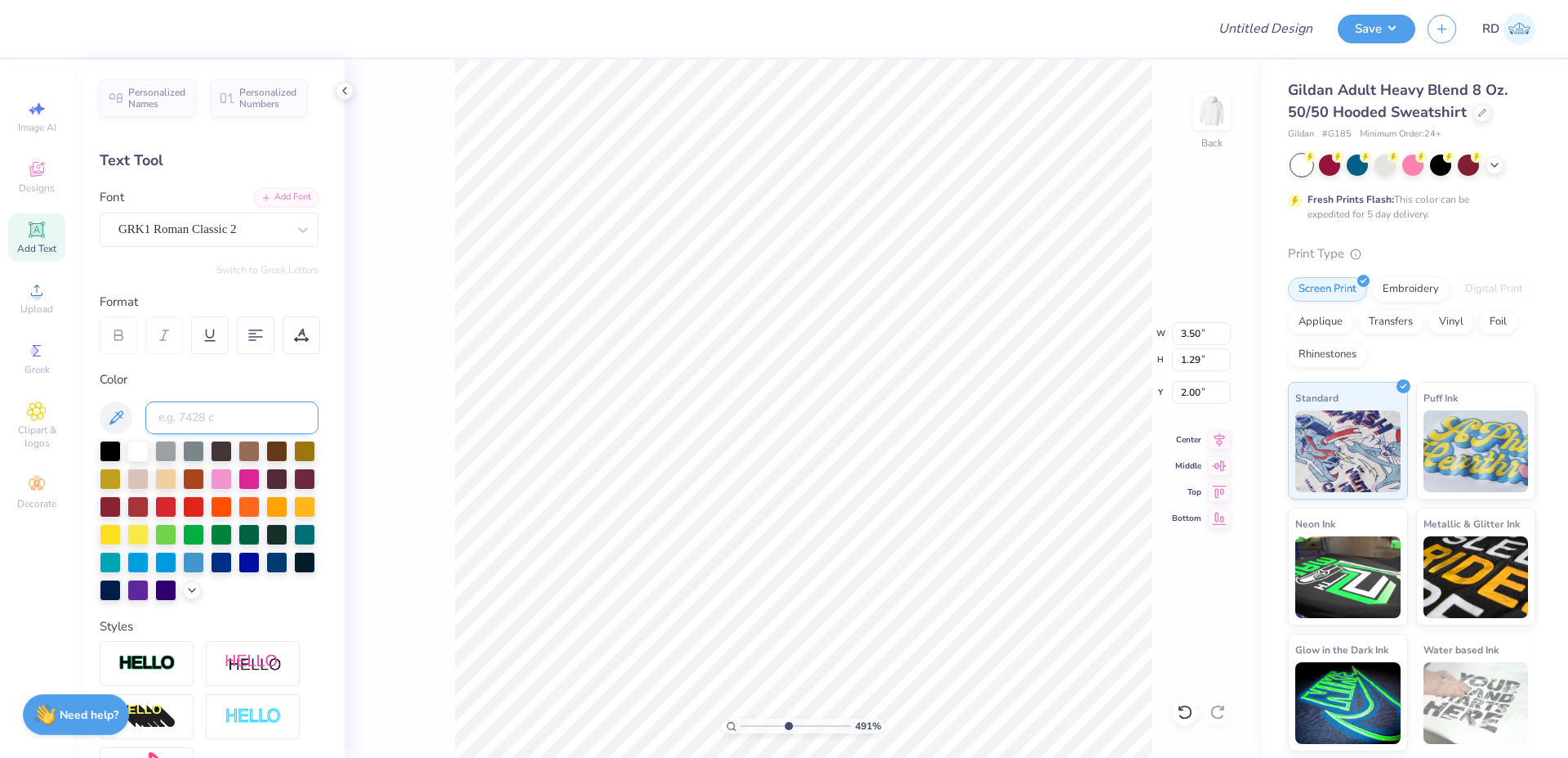
click at [190, 415] on input at bounding box center [231, 418] width 173 height 33
type input "286"
click at [1205, 105] on img at bounding box center [1212, 111] width 65 height 65
click at [44, 301] on div "Upload" at bounding box center [37, 298] width 58 height 48
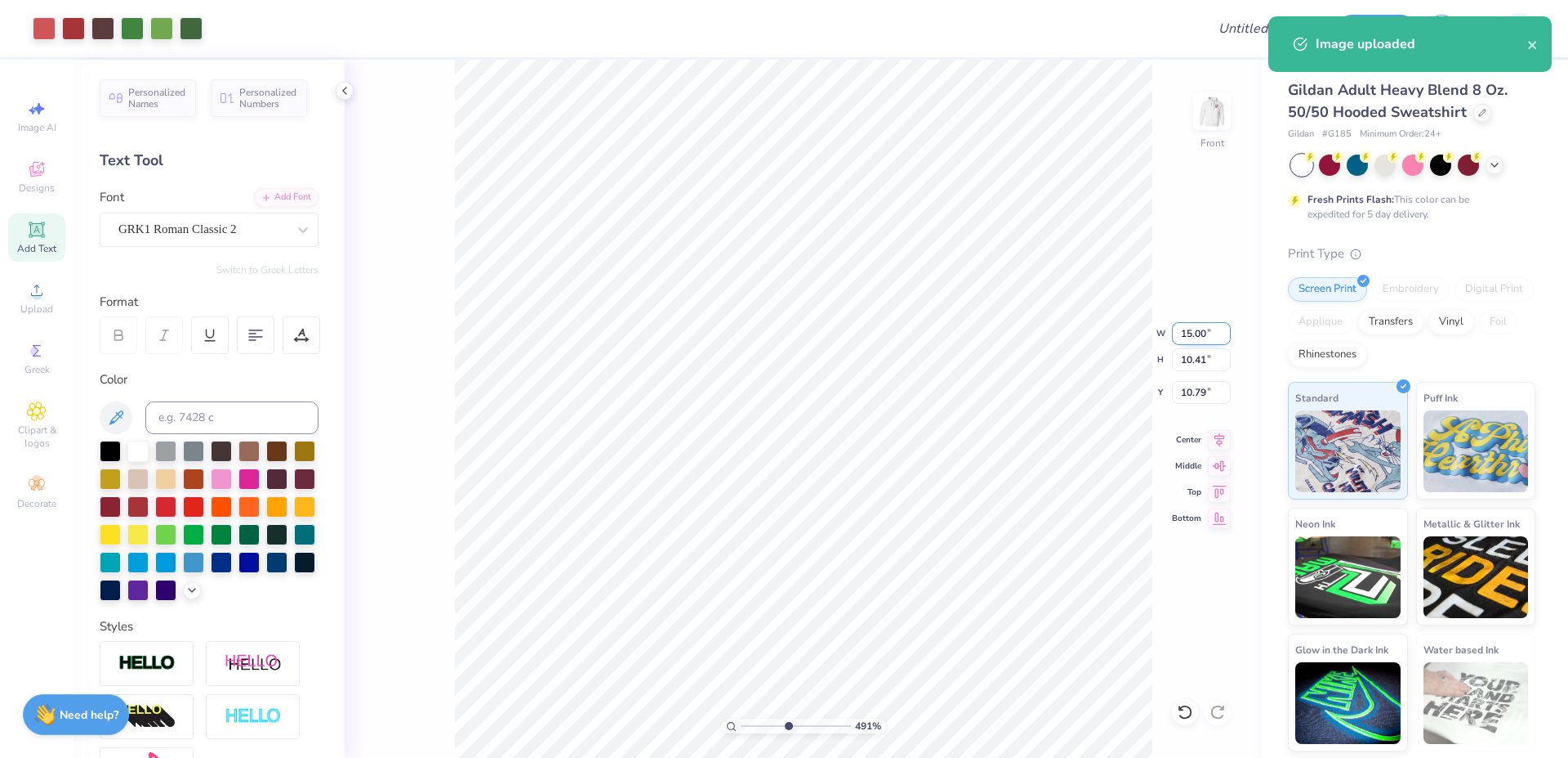
click at [1198, 331] on input "15.00" at bounding box center [1201, 333] width 59 height 23
type input "12.00"
type input "8.33"
type input "11.83"
click at [46, 236] on icon at bounding box center [36, 230] width 19 height 19
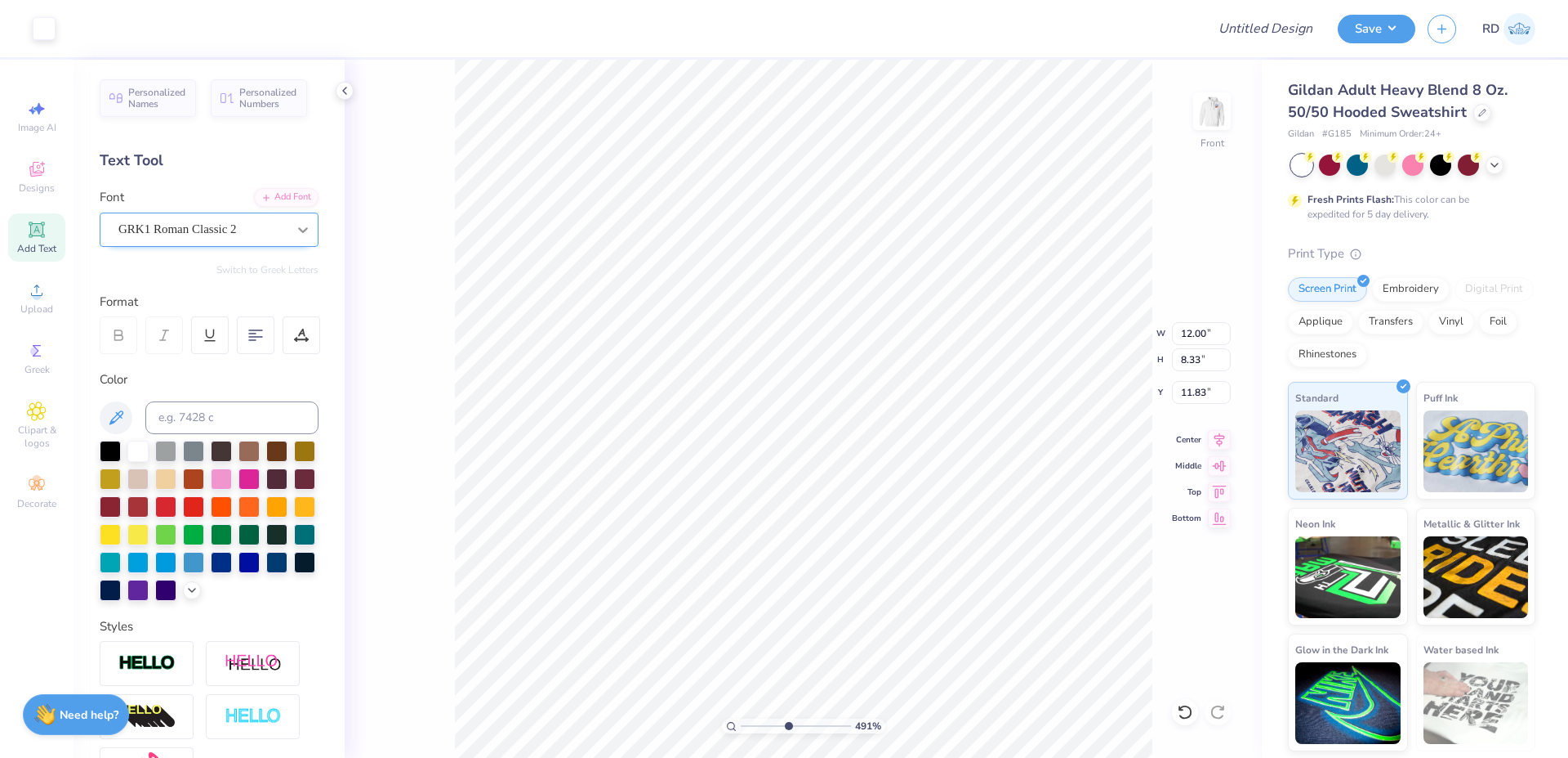
type input "6.58"
type input "1.91"
type input "15.05"
click at [227, 417] on input at bounding box center [231, 418] width 173 height 33
type input "286"
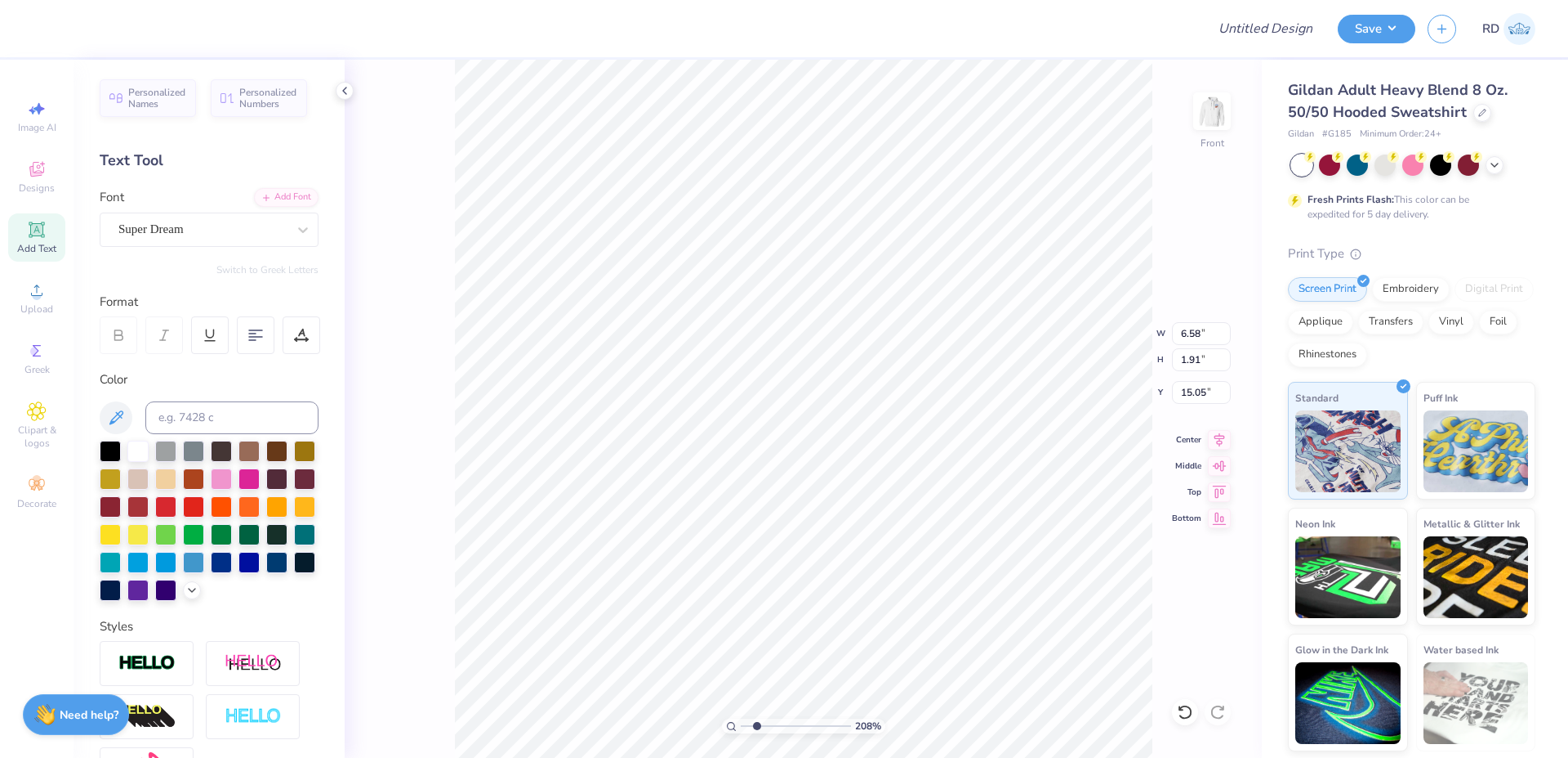
drag, startPoint x: 770, startPoint y: 723, endPoint x: 757, endPoint y: 726, distance: 13.3
type input "2.08"
click at [757, 726] on input "range" at bounding box center [796, 725] width 110 height 14
type input "8.88"
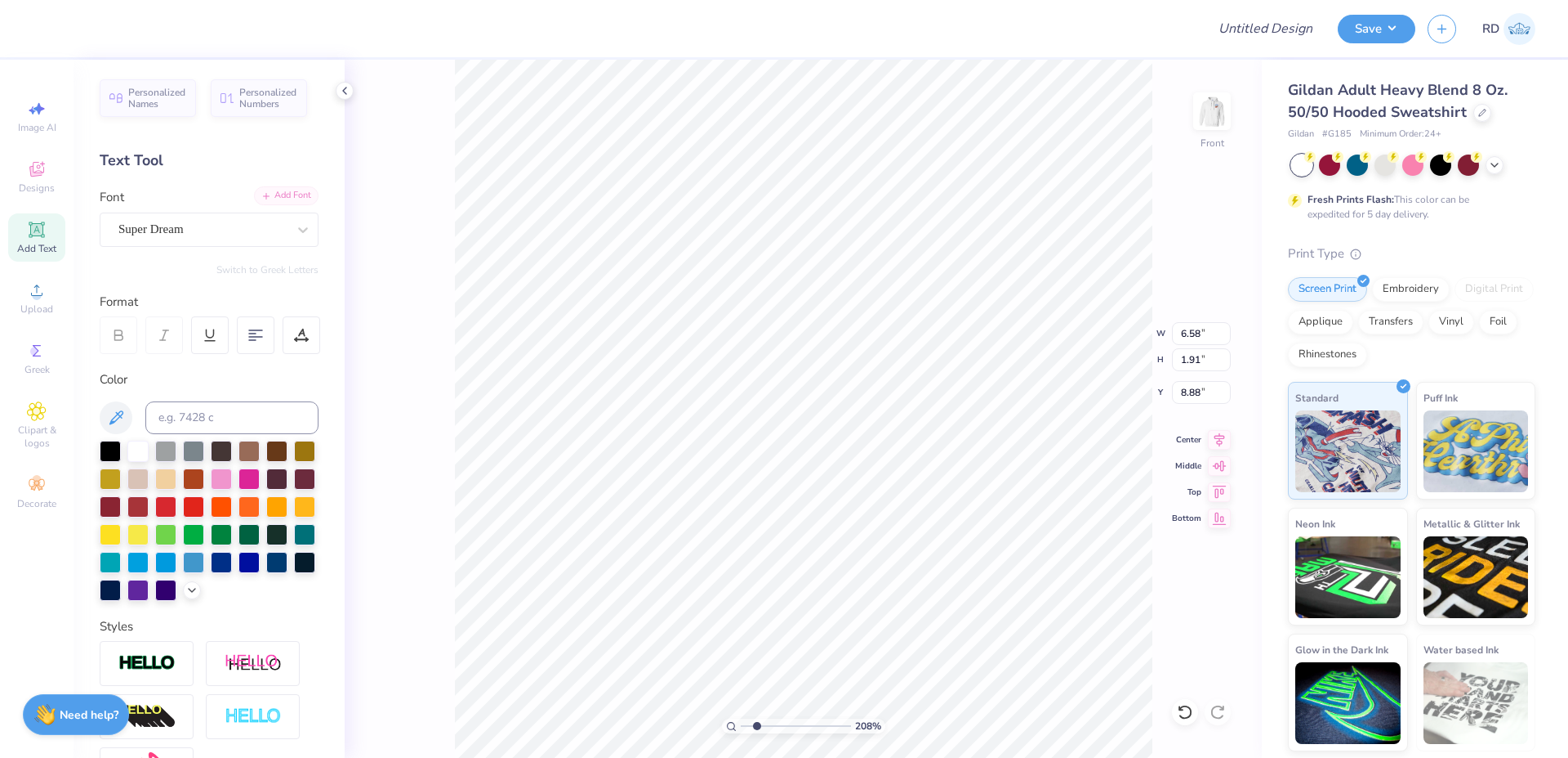
type textarea "Delta Tau Delta"
click at [284, 189] on div "Add Font" at bounding box center [286, 196] width 64 height 19
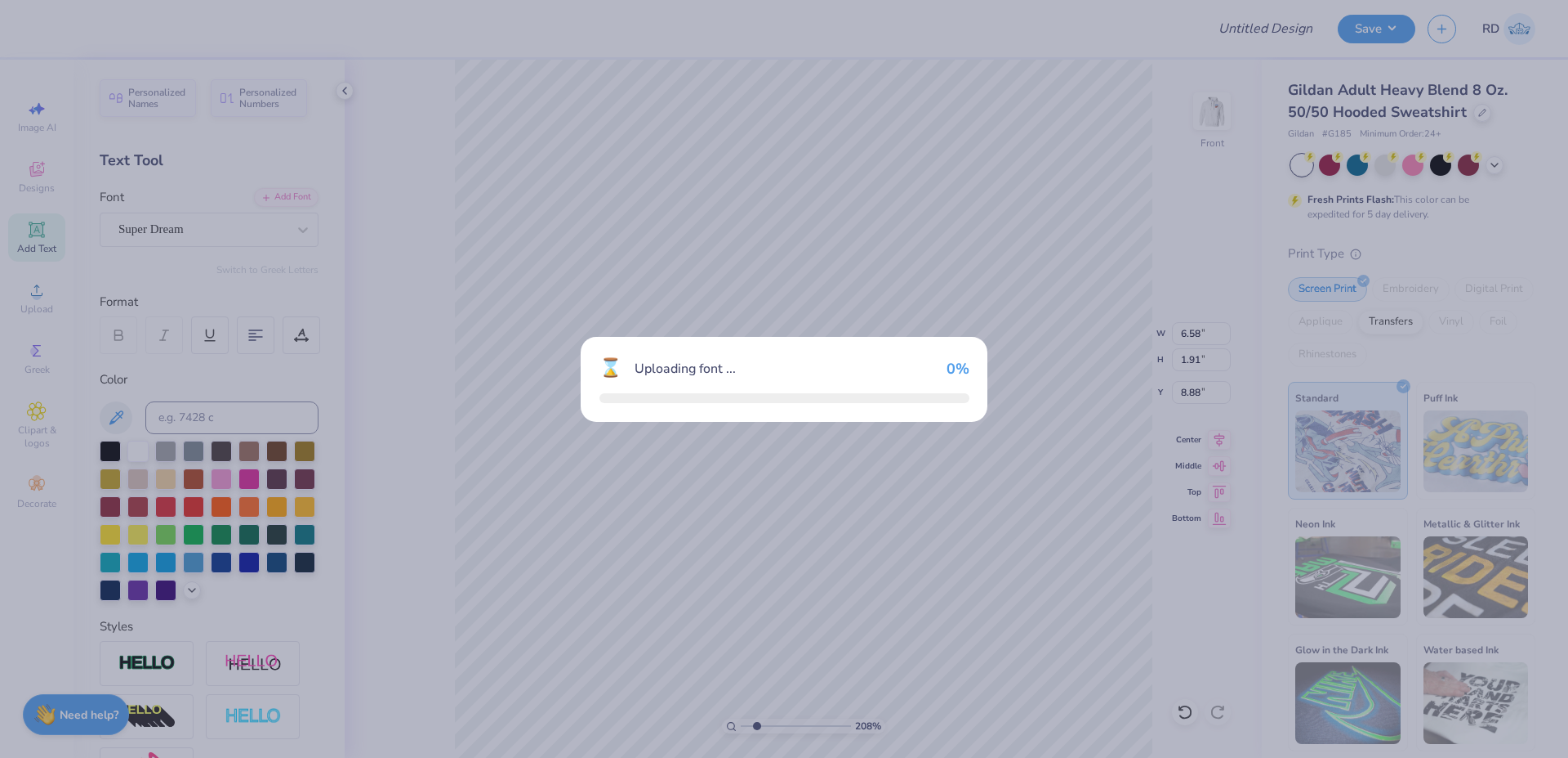
type input "15.67"
type input "1.57"
type input "9.05"
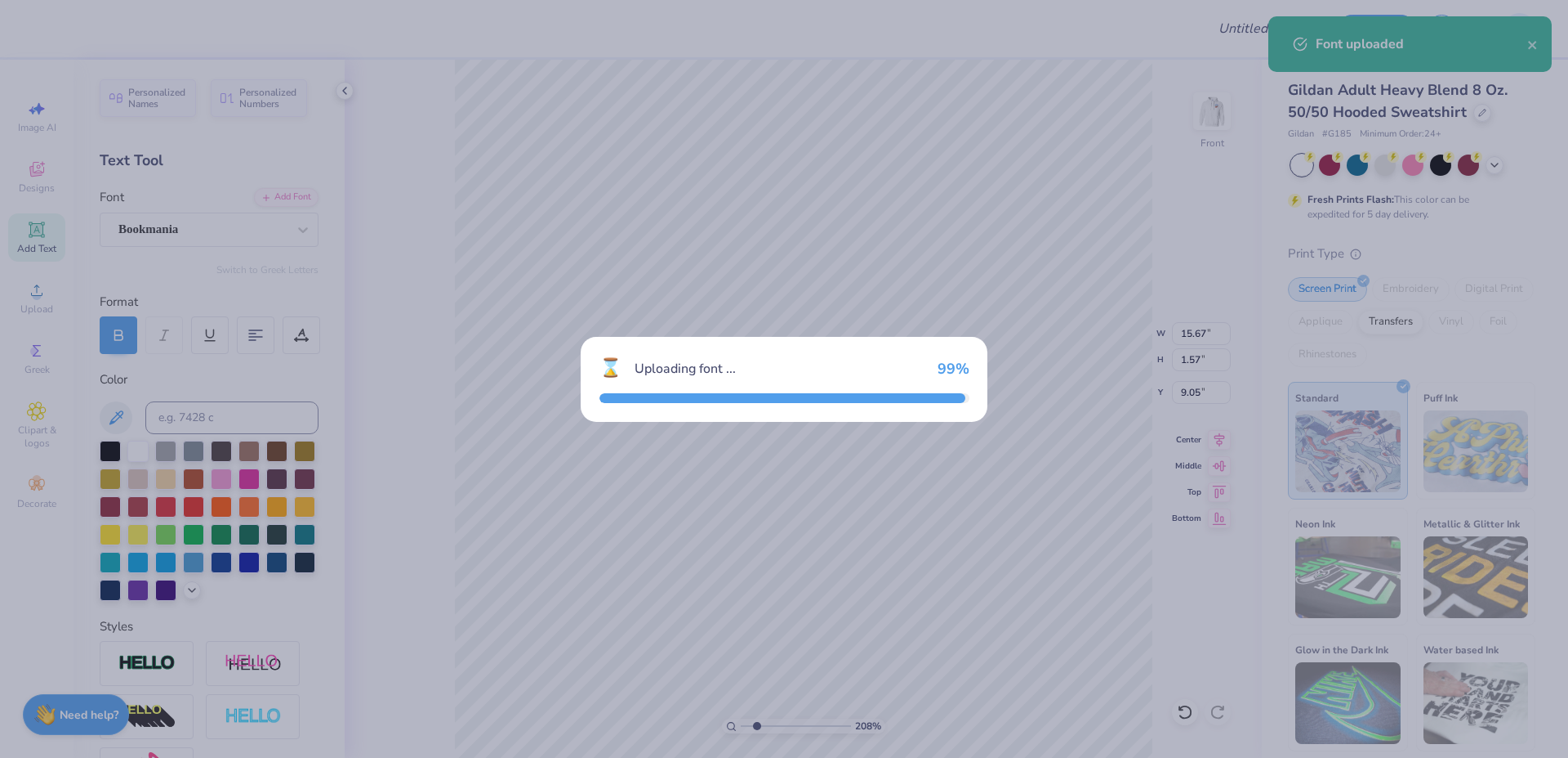
type input "15.62"
click at [1201, 330] on div "⌛ Uploading font ... 99 %" at bounding box center [784, 379] width 1568 height 758
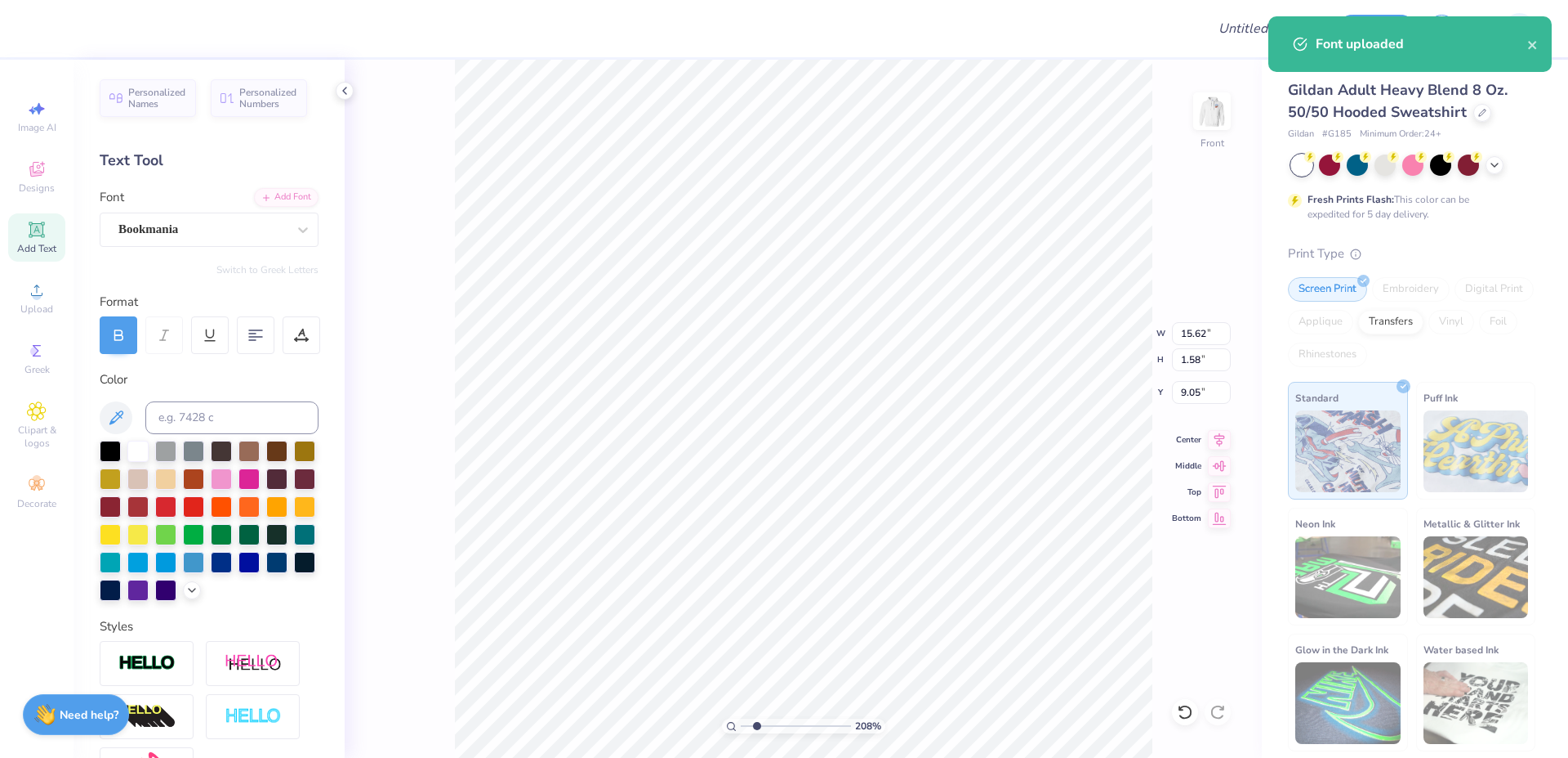
type input "11.12"
click at [1201, 329] on input "15.62" at bounding box center [1201, 333] width 59 height 23
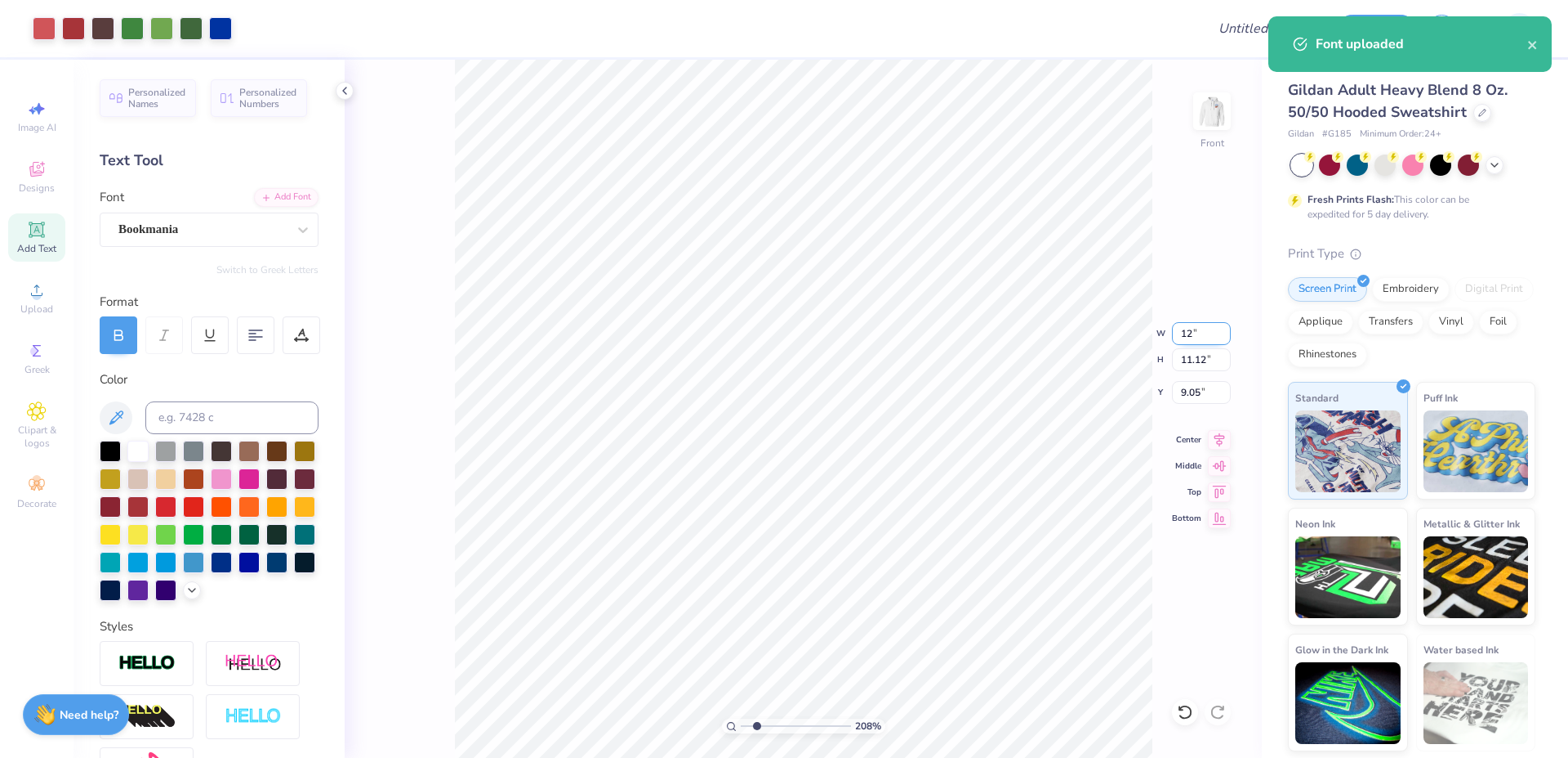
type input "12.00"
type input "8.54"
type input "10.34"
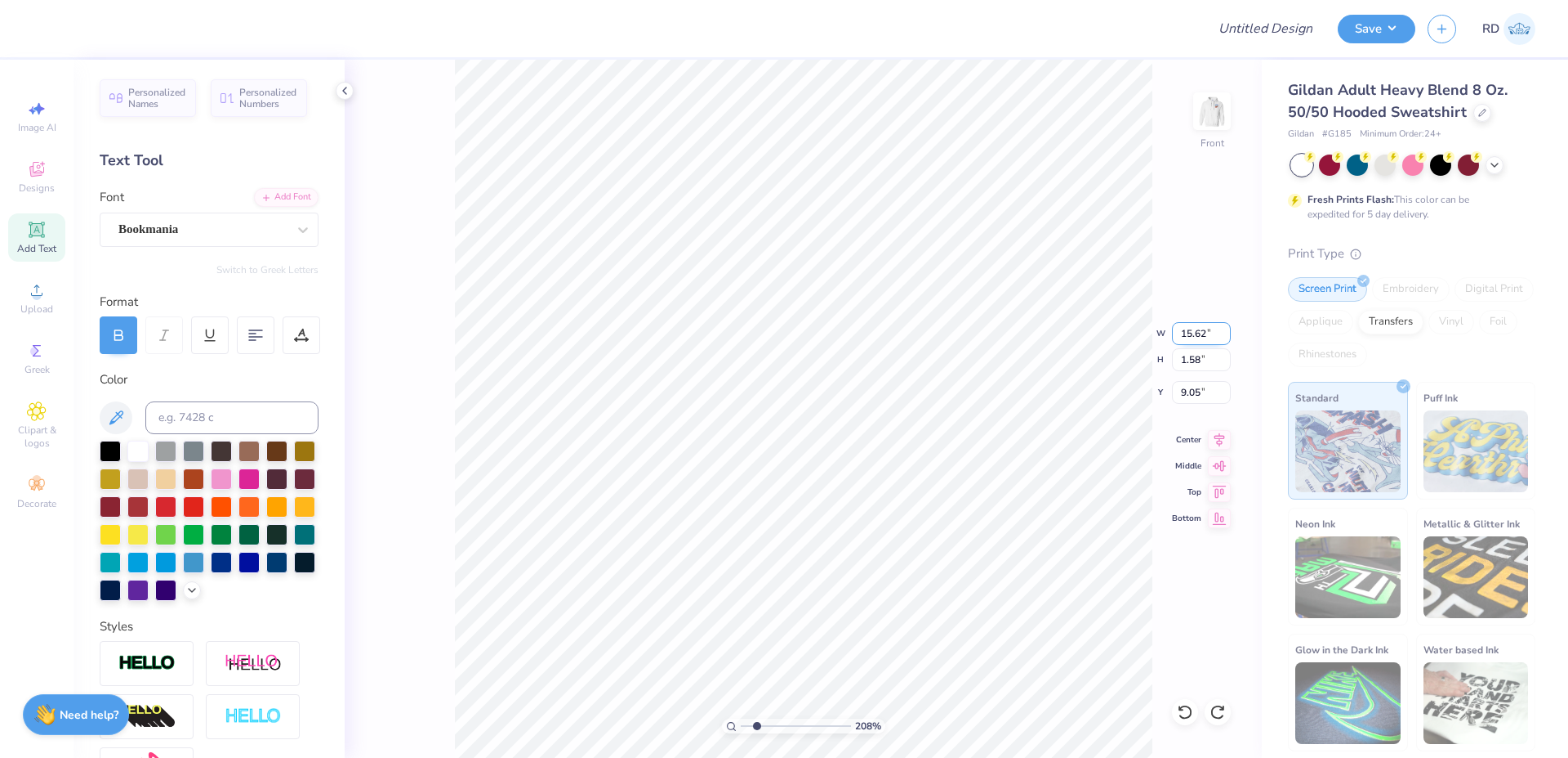
click at [1195, 336] on input "15.62" at bounding box center [1201, 333] width 59 height 23
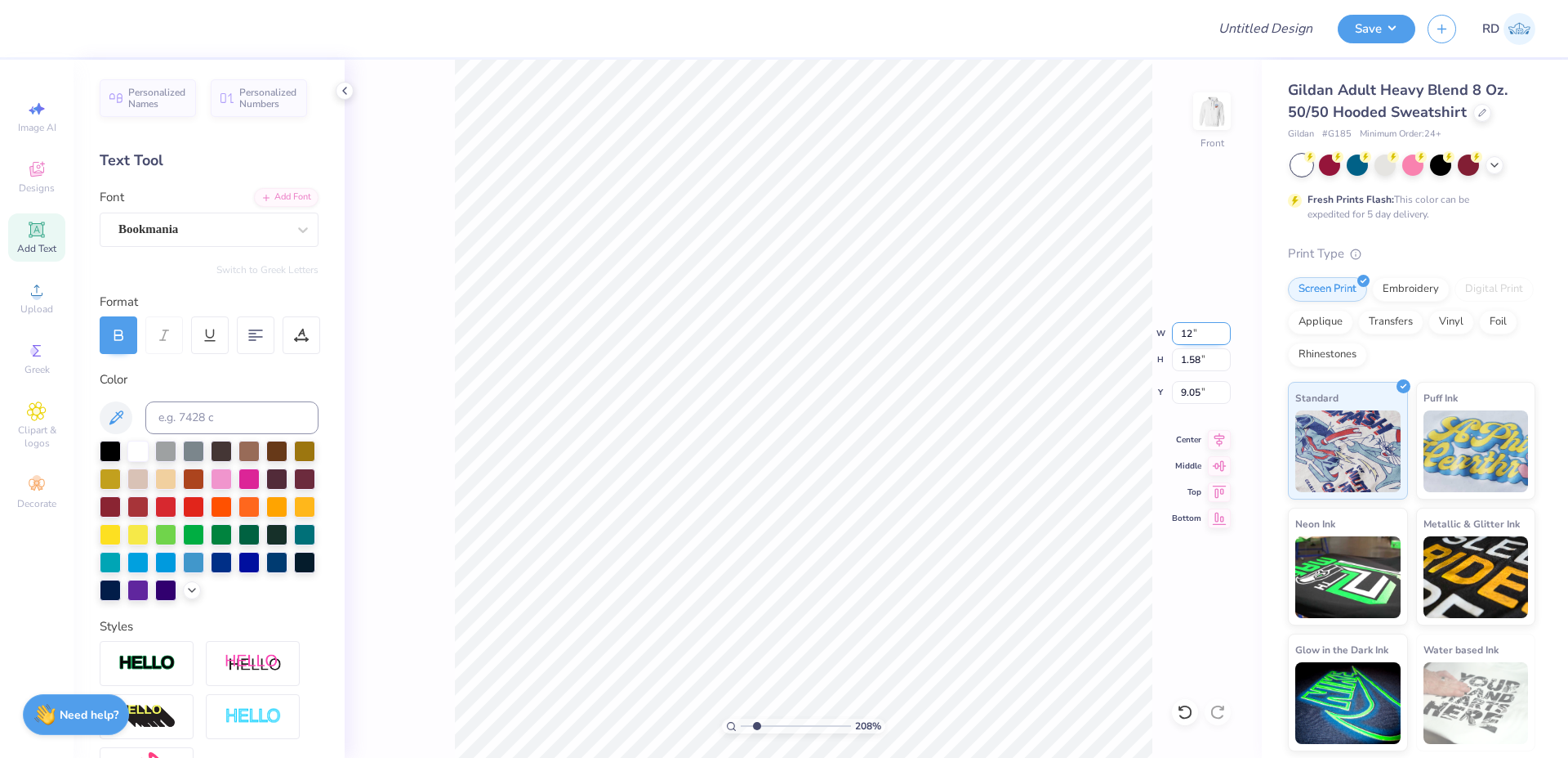
type input "12.00"
type input "1.21"
type input "9.23"
type input "8.33"
type input "11.83"
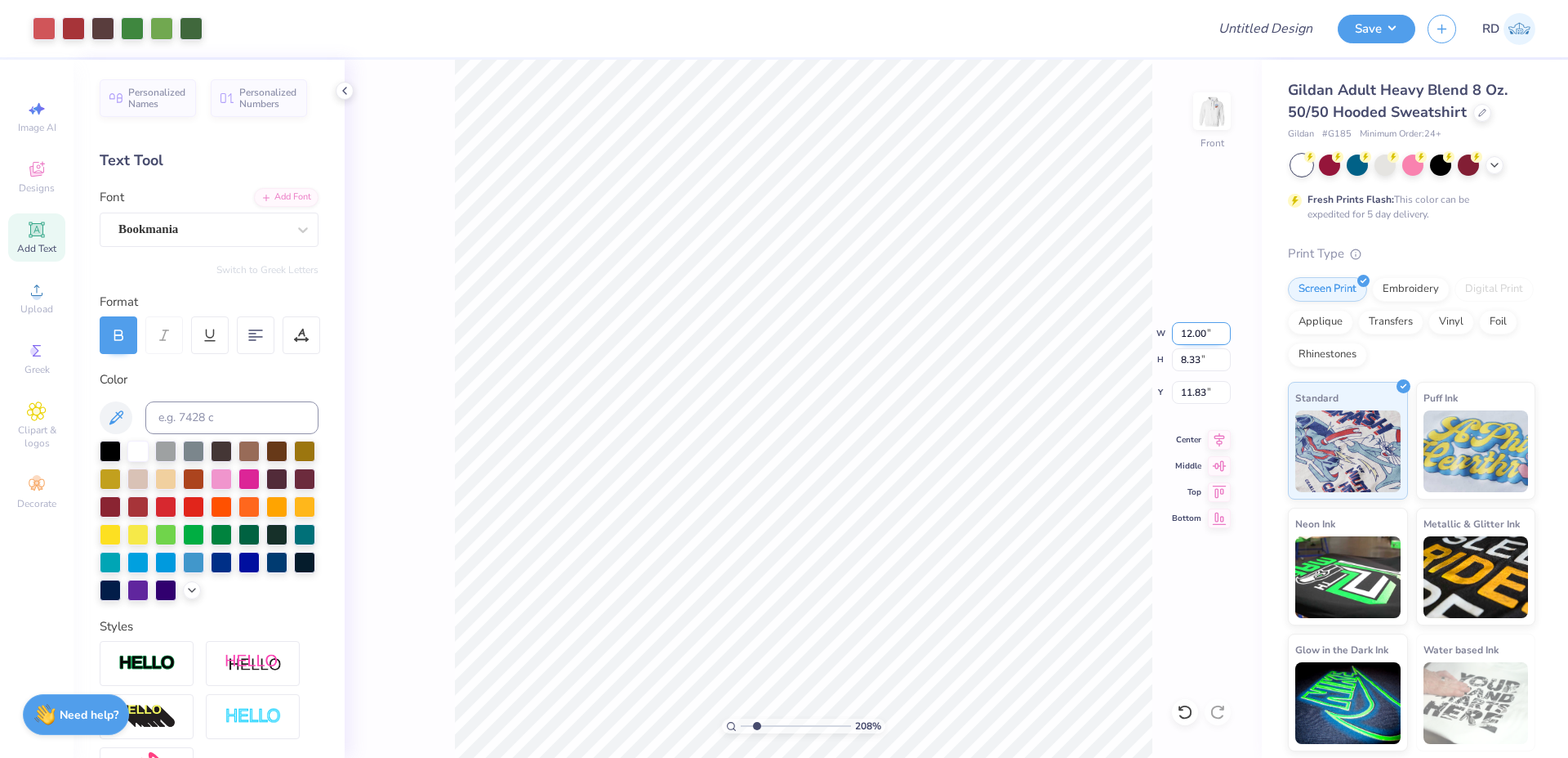
type input "1.21"
click at [838, 452] on li "Duplicate" at bounding box center [863, 451] width 129 height 32
type input "10.23"
click at [256, 188] on div "Add Font" at bounding box center [286, 196] width 64 height 19
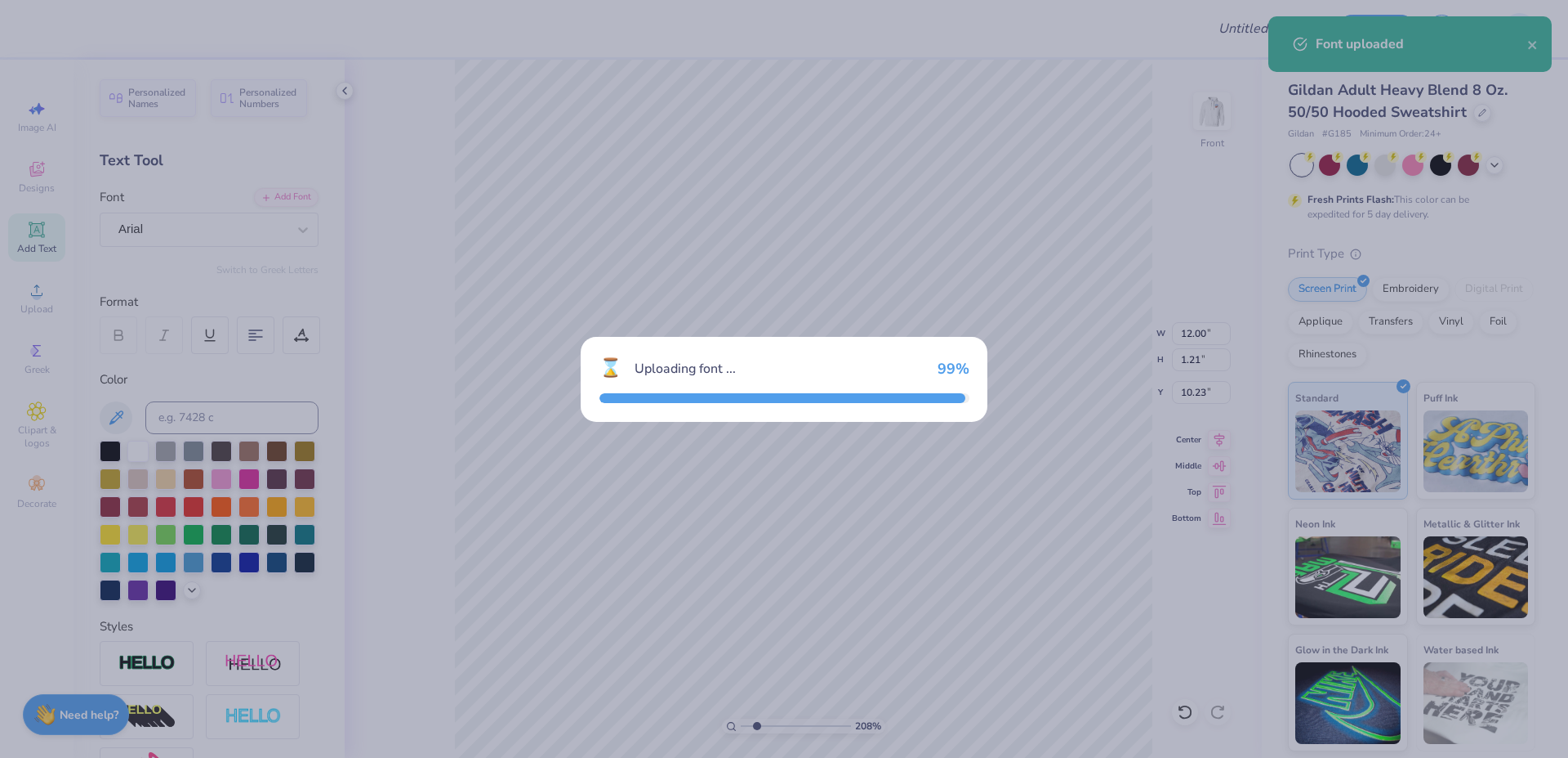
type input "11.04"
type input "1.20"
type input "10.24"
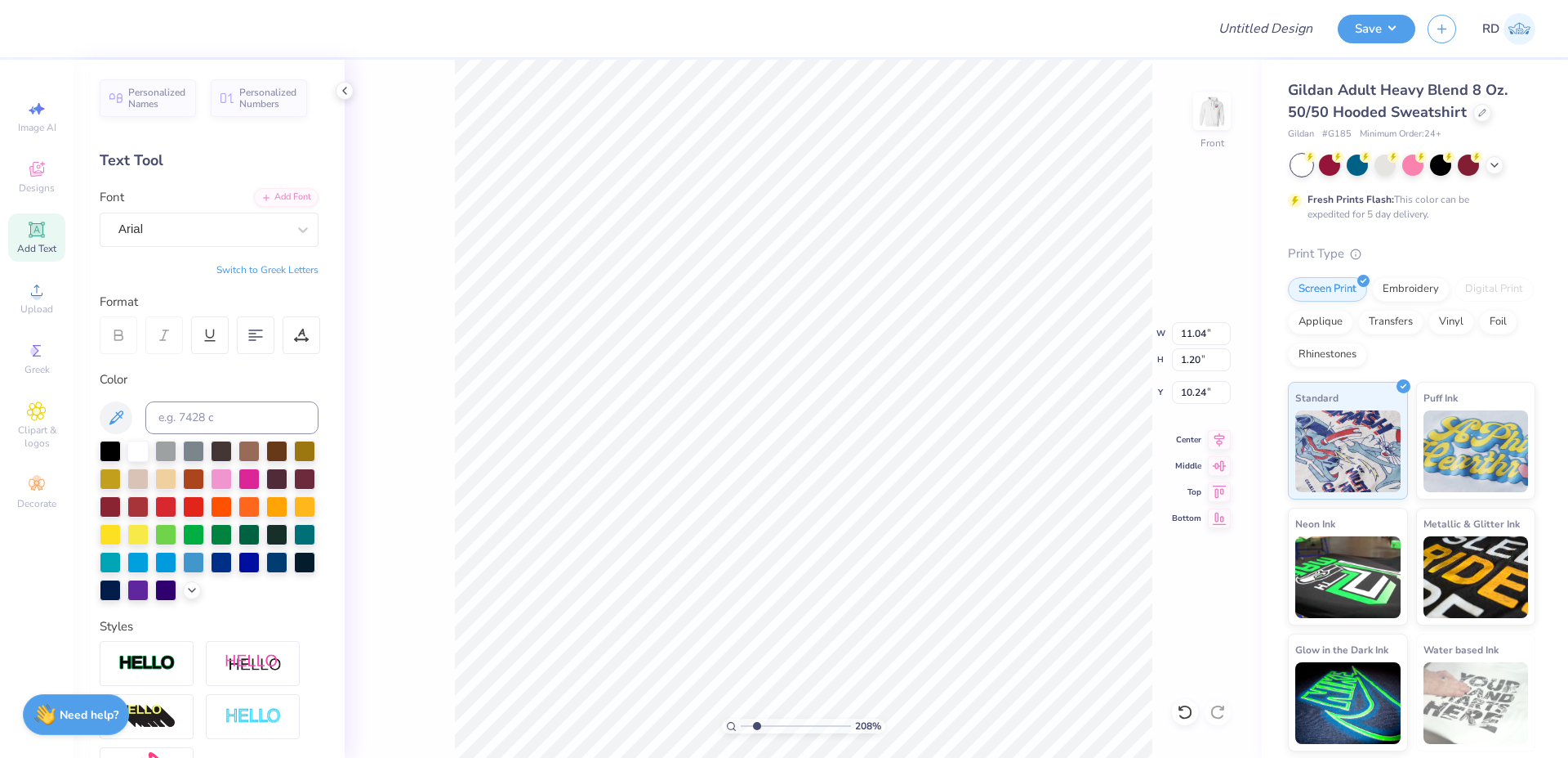
scroll to position [0, 9]
type textarea "FALL RUSH 2025"
type input "11.03"
click at [1221, 335] on input "11.03" at bounding box center [1201, 333] width 59 height 23
click at [1207, 335] on input "11.03" at bounding box center [1201, 333] width 59 height 23
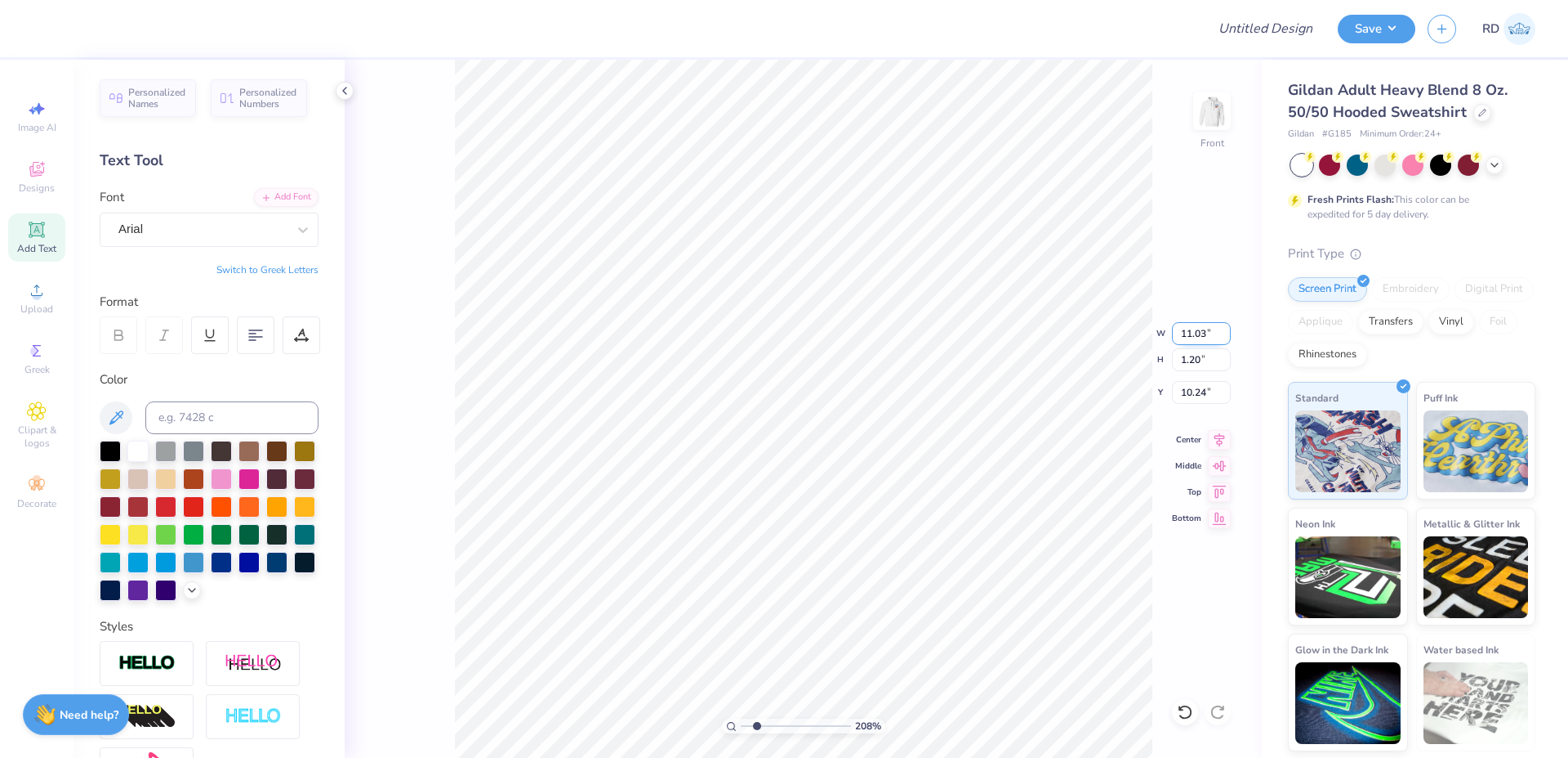
type input "1.22"
type input "10.23"
click at [1198, 333] on input "11.03" at bounding box center [1201, 333] width 59 height 23
paste input "4.68"
type input "4.68"
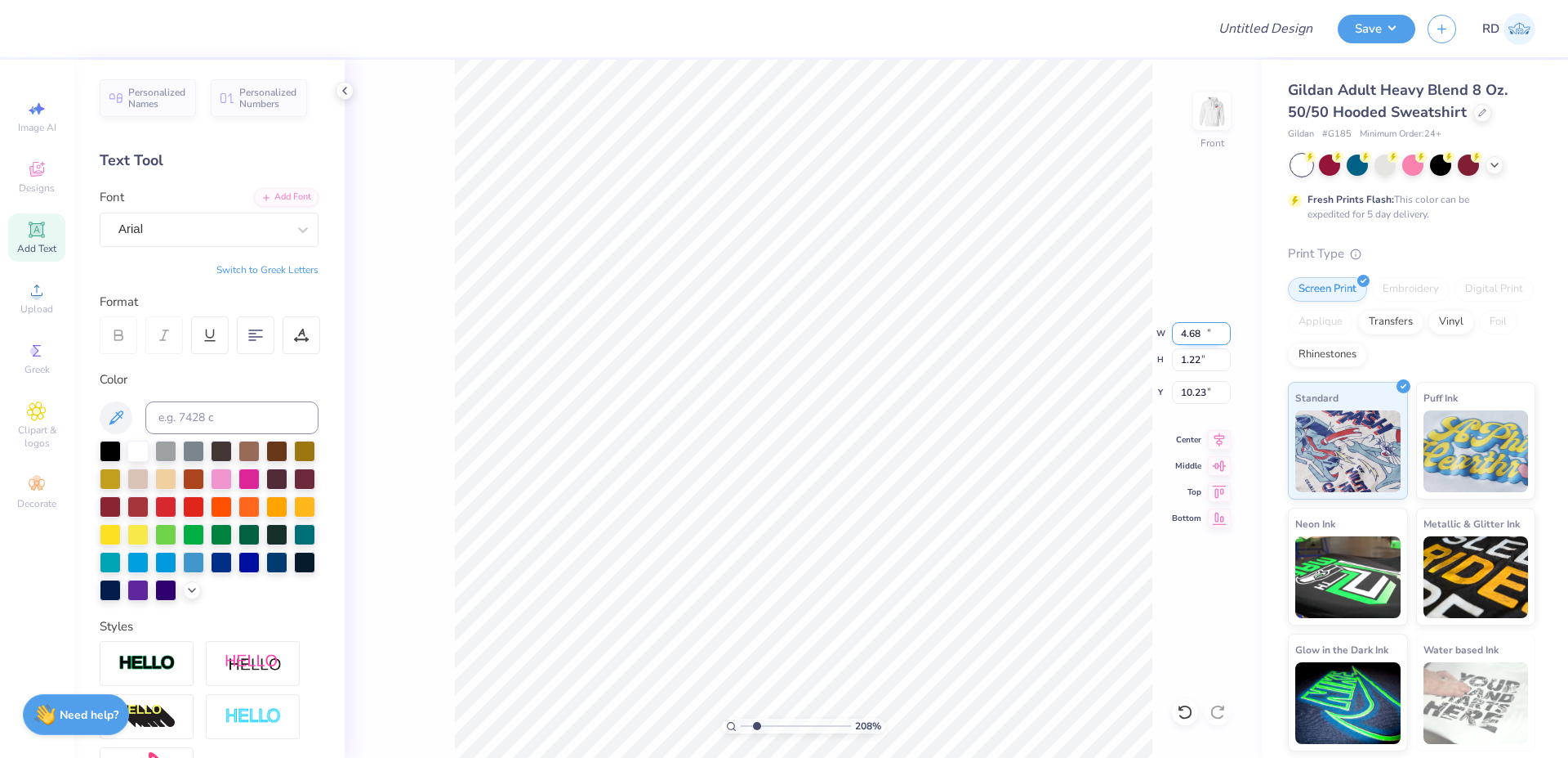
type input "0.44"
type input "10.61"
type input "12.00"
type input "8.33"
type input "10.61"
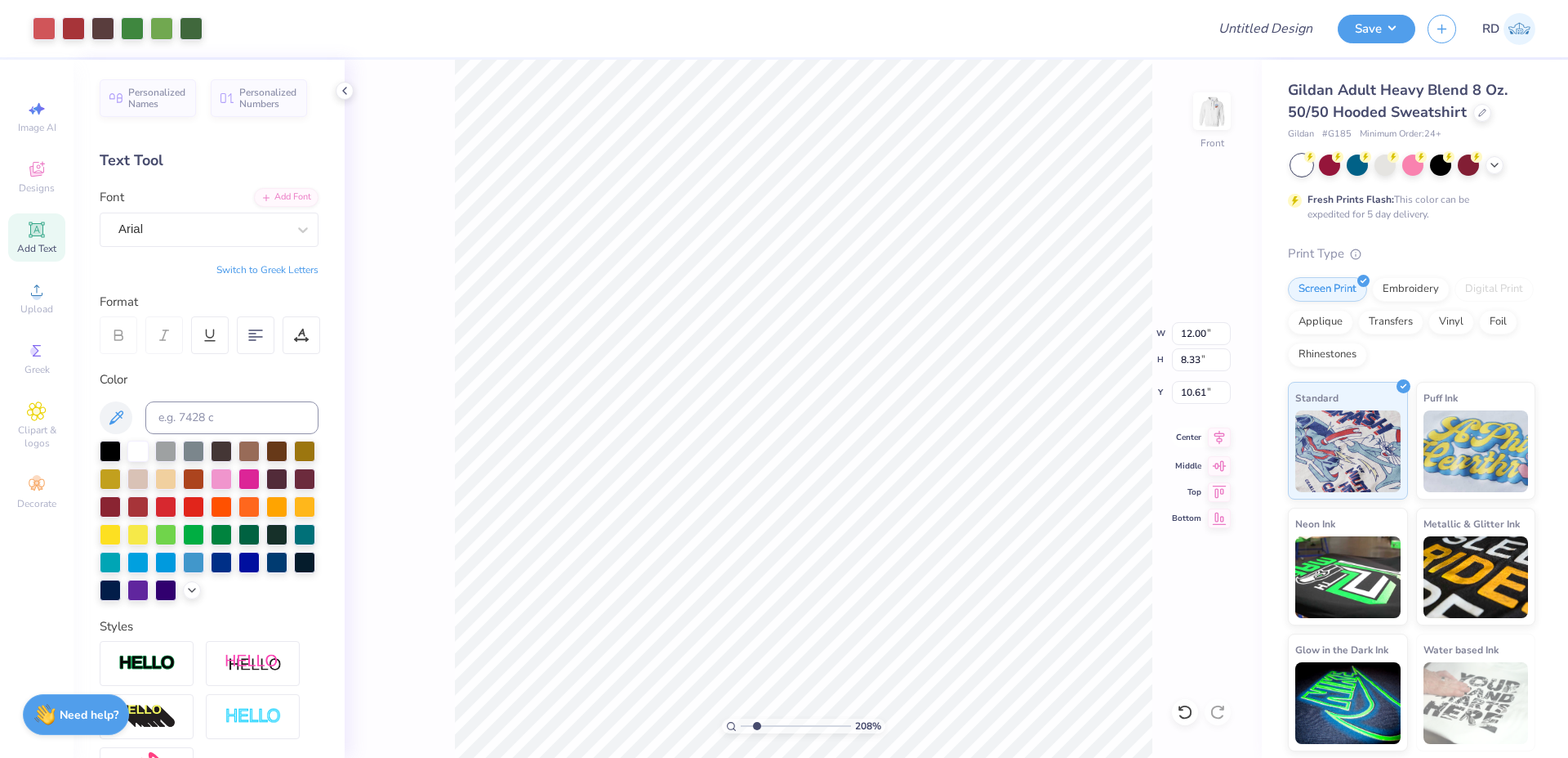
click at [1219, 437] on icon at bounding box center [1219, 436] width 11 height 13
type input "1.21"
type input "9.23"
click at [1221, 440] on icon at bounding box center [1219, 437] width 23 height 19
type input "8.33"
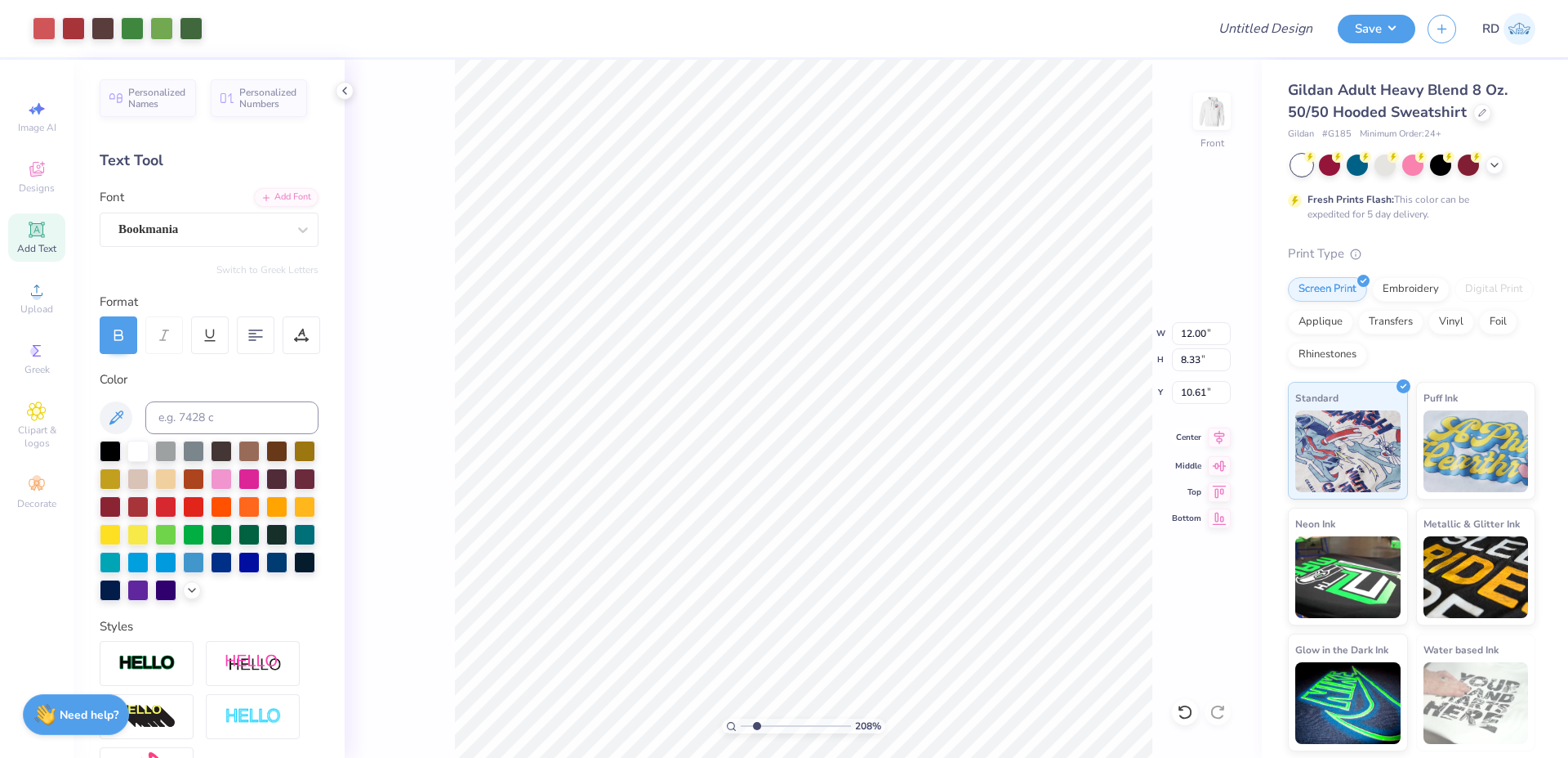
type input "10.44"
type input "4.68"
type input "0.44"
type input "10.80"
drag, startPoint x: 752, startPoint y: 721, endPoint x: 712, endPoint y: 724, distance: 40.1
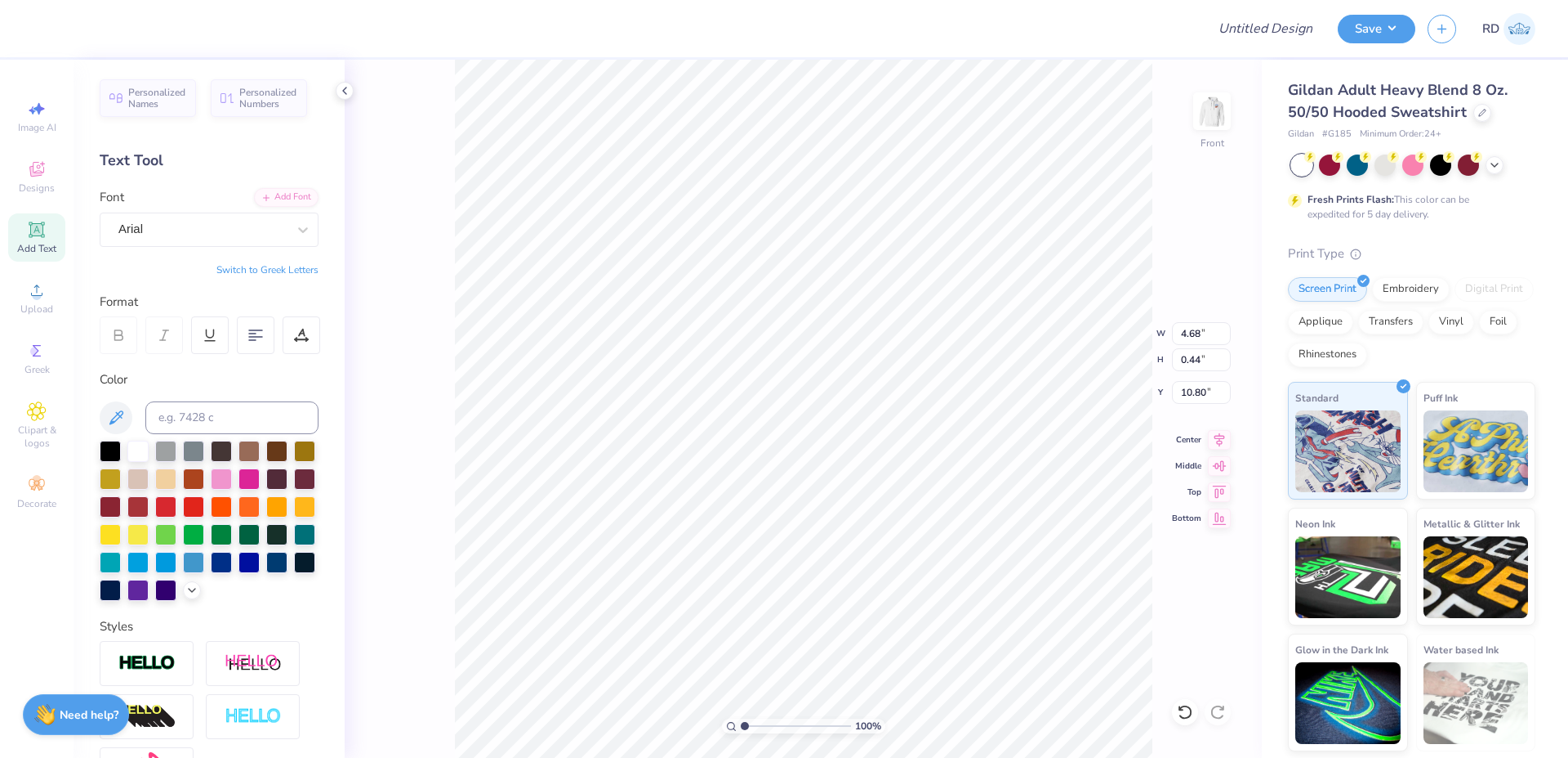
type input "1"
click at [741, 724] on input "range" at bounding box center [796, 725] width 110 height 14
click at [1200, 391] on input "9.23" at bounding box center [1201, 392] width 59 height 23
type input "6.00"
click at [1226, 437] on icon at bounding box center [1219, 437] width 23 height 19
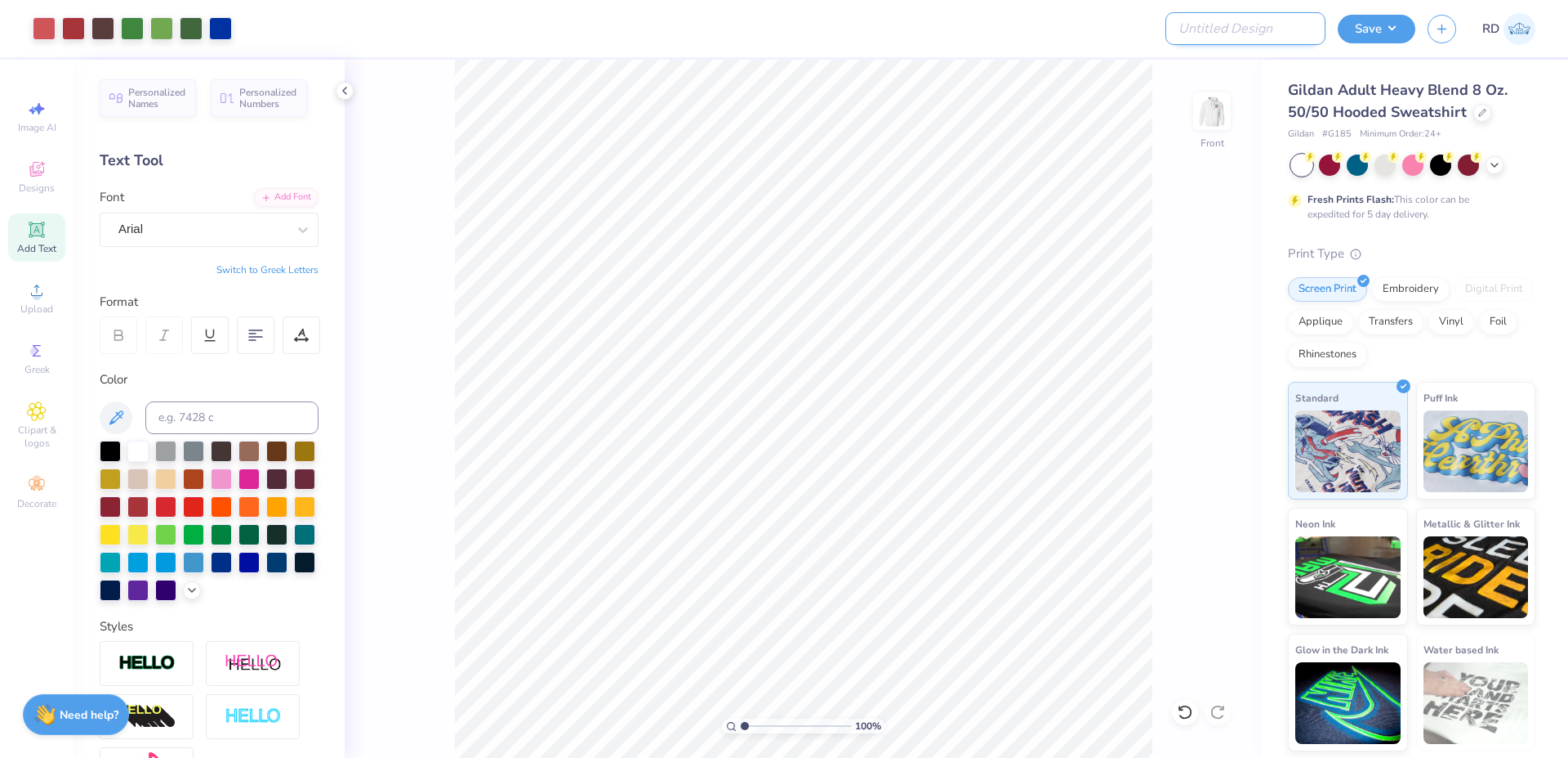
click at [1240, 13] on input "Design Title" at bounding box center [1245, 29] width 160 height 33
paste input "FPS240030"
type input "FPS240030"
click at [1365, 41] on div "Save" at bounding box center [1376, 29] width 78 height 29
click at [1371, 36] on button "Save" at bounding box center [1376, 27] width 78 height 29
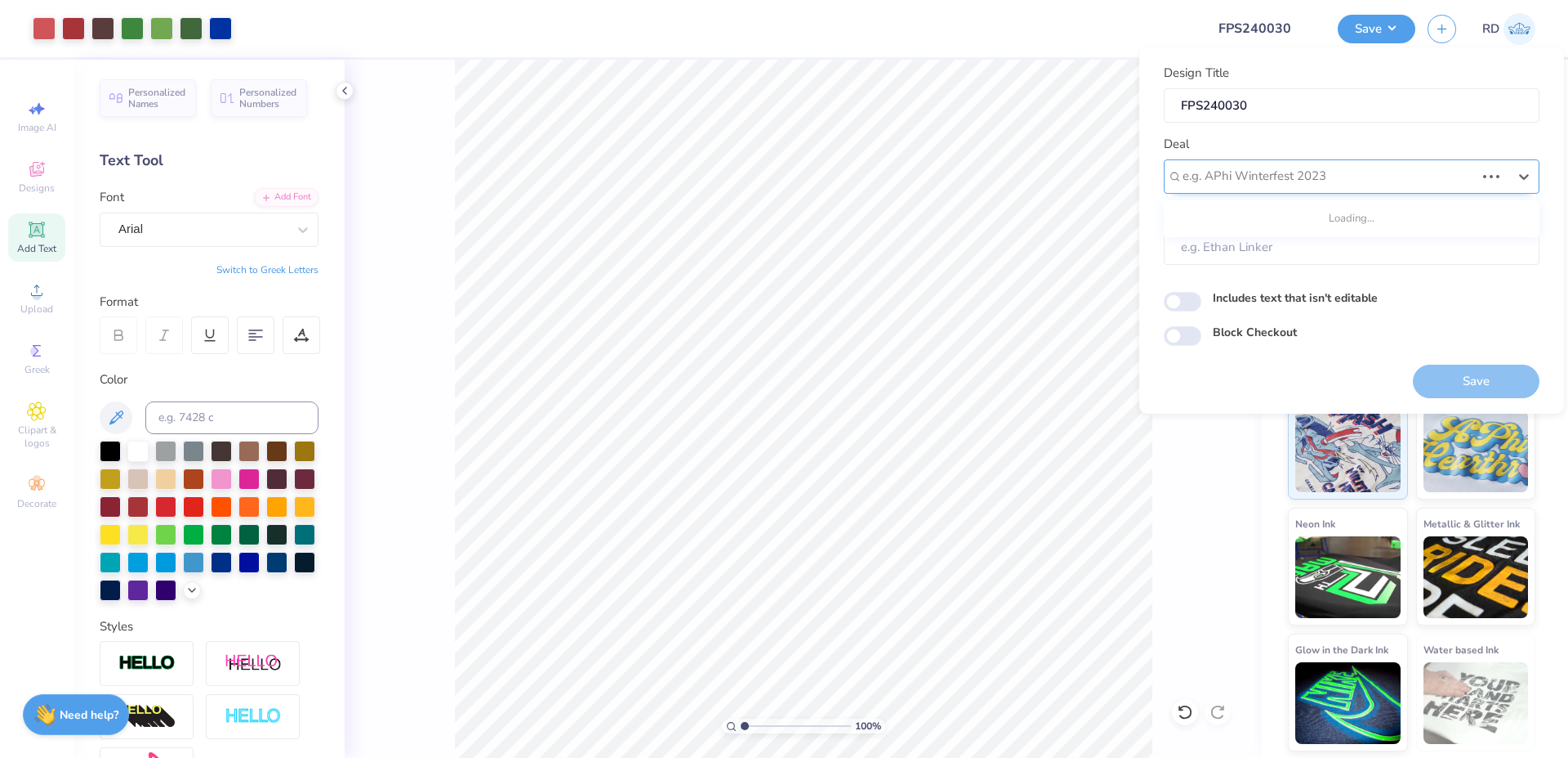
click at [1297, 163] on div "e.g. APhi Winterfest 2023" at bounding box center [1351, 177] width 375 height 35
click at [1291, 220] on div "Design Tool Gallery" at bounding box center [1352, 220] width 363 height 27
type input "gallery"
type input "Design Tool Gallery User"
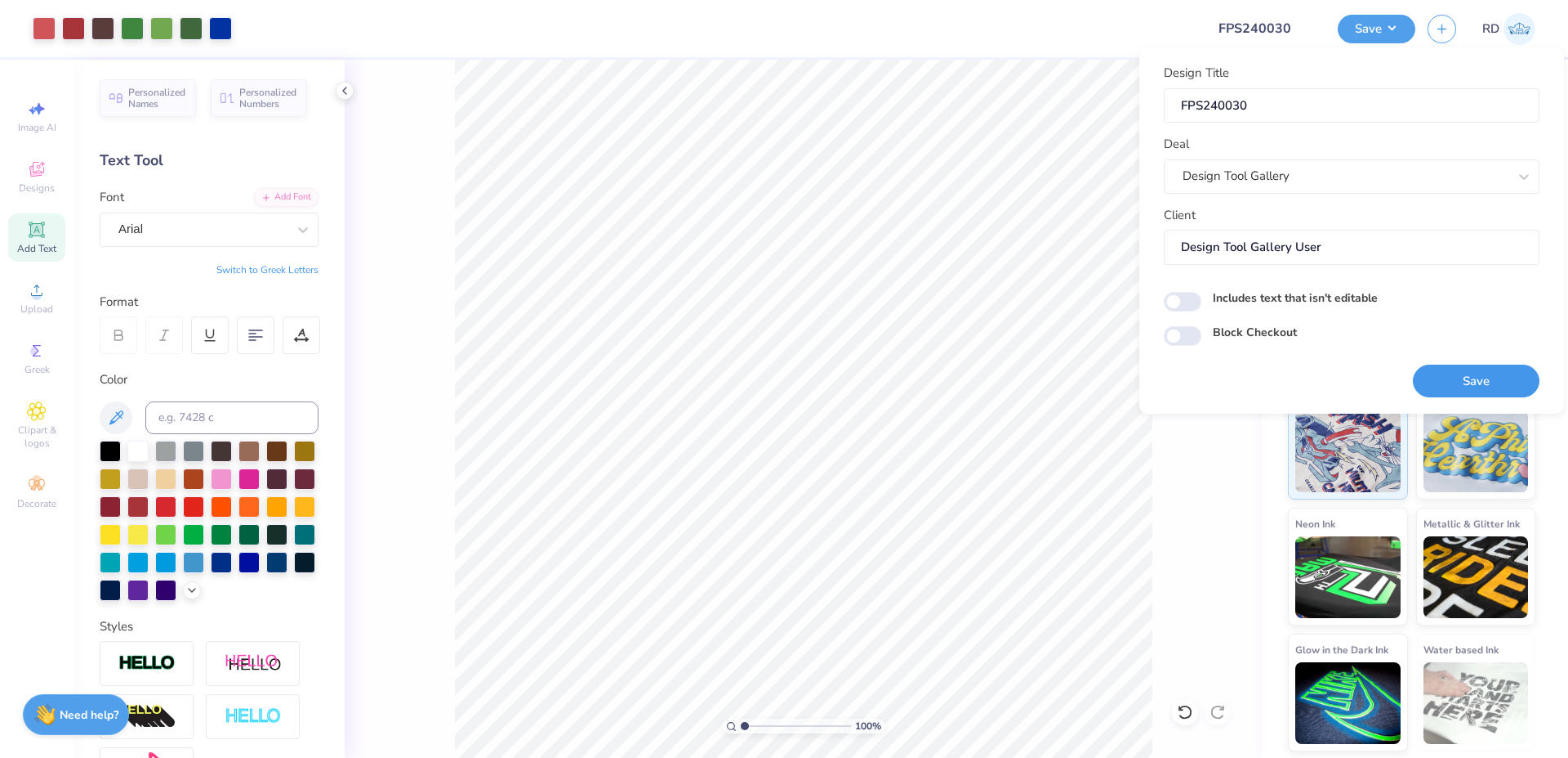
click at [1468, 387] on button "Save" at bounding box center [1477, 380] width 127 height 34
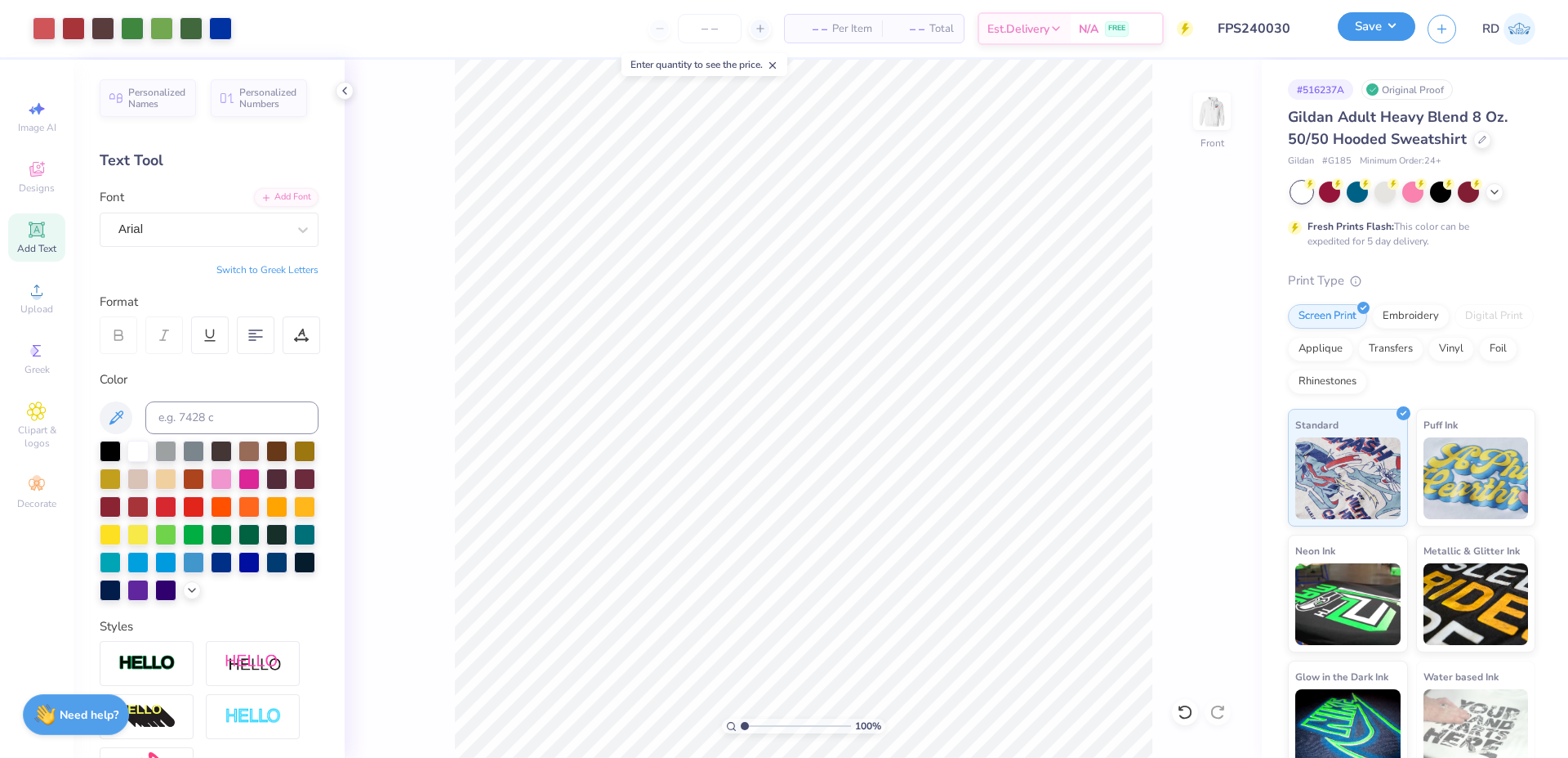
click at [1348, 30] on button "Save" at bounding box center [1376, 27] width 78 height 29
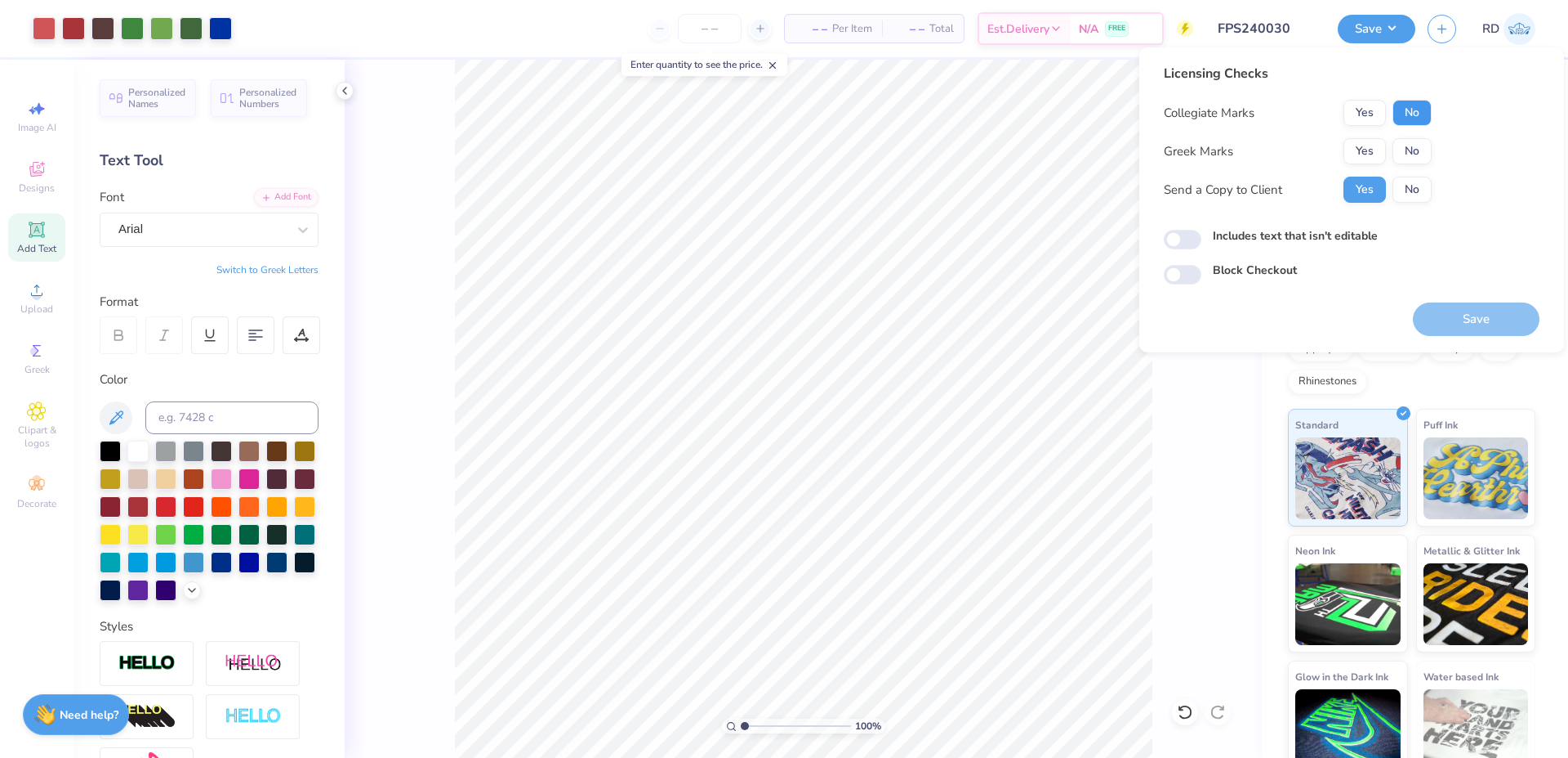
click at [1422, 112] on button "No" at bounding box center [1411, 112] width 39 height 26
click at [1372, 150] on button "Yes" at bounding box center [1364, 151] width 42 height 26
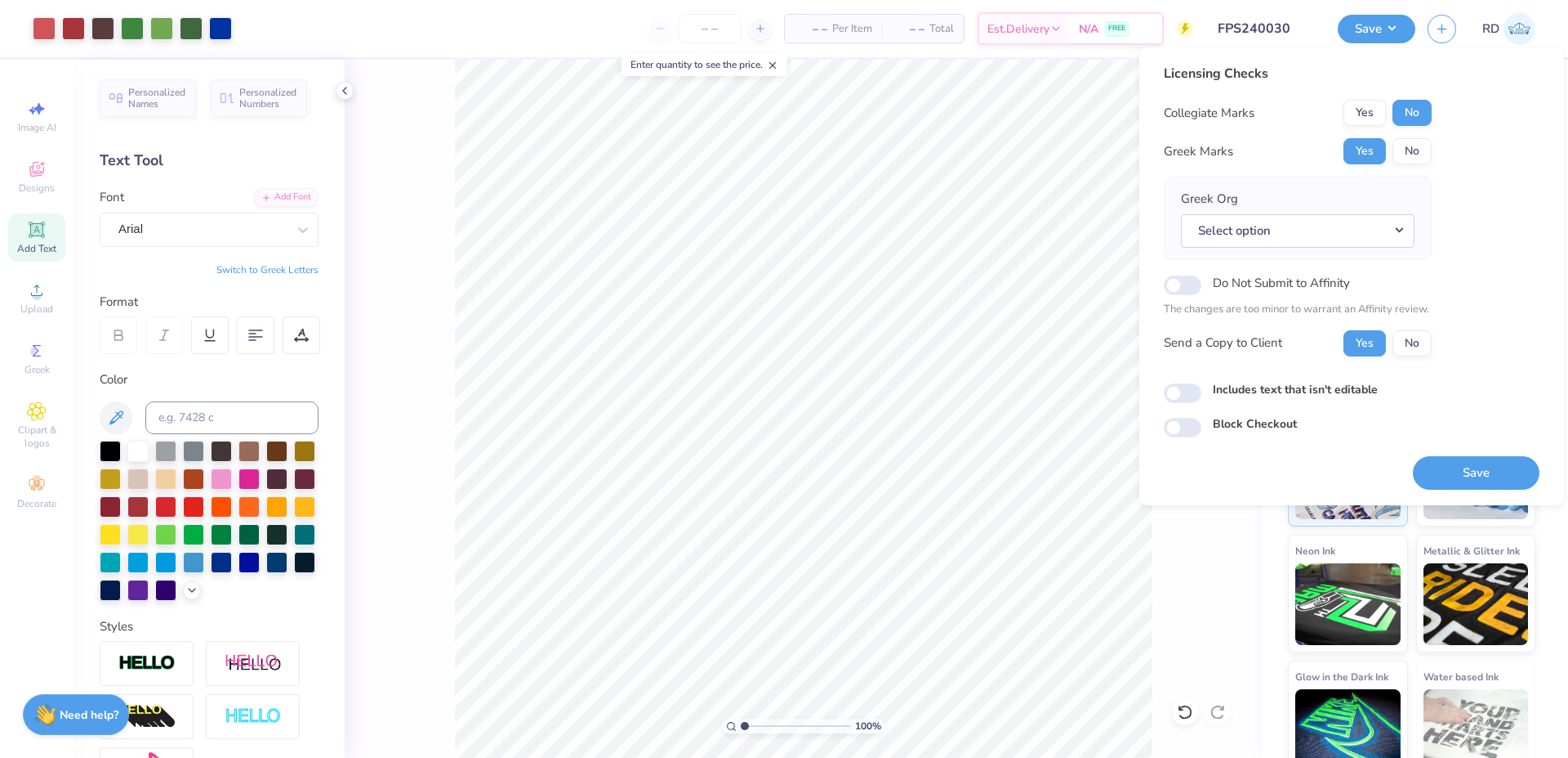
click at [1357, 253] on div "Greek Org Select option" at bounding box center [1297, 218] width 268 height 84
click at [1369, 235] on button "Select option" at bounding box center [1297, 231] width 233 height 34
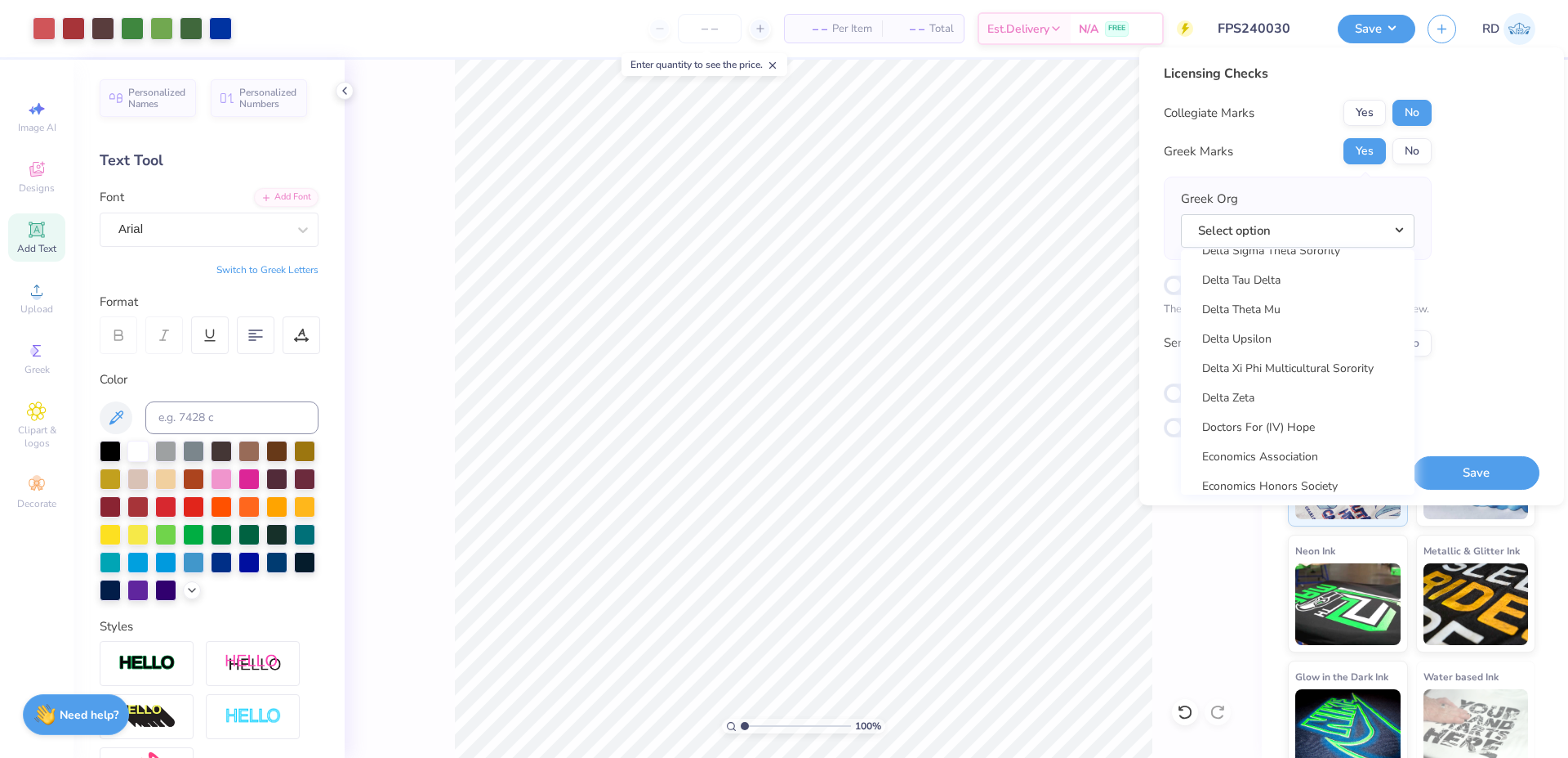
scroll to position [4291, 0]
click at [1299, 309] on link "Delta Tau Delta" at bounding box center [1298, 302] width 221 height 27
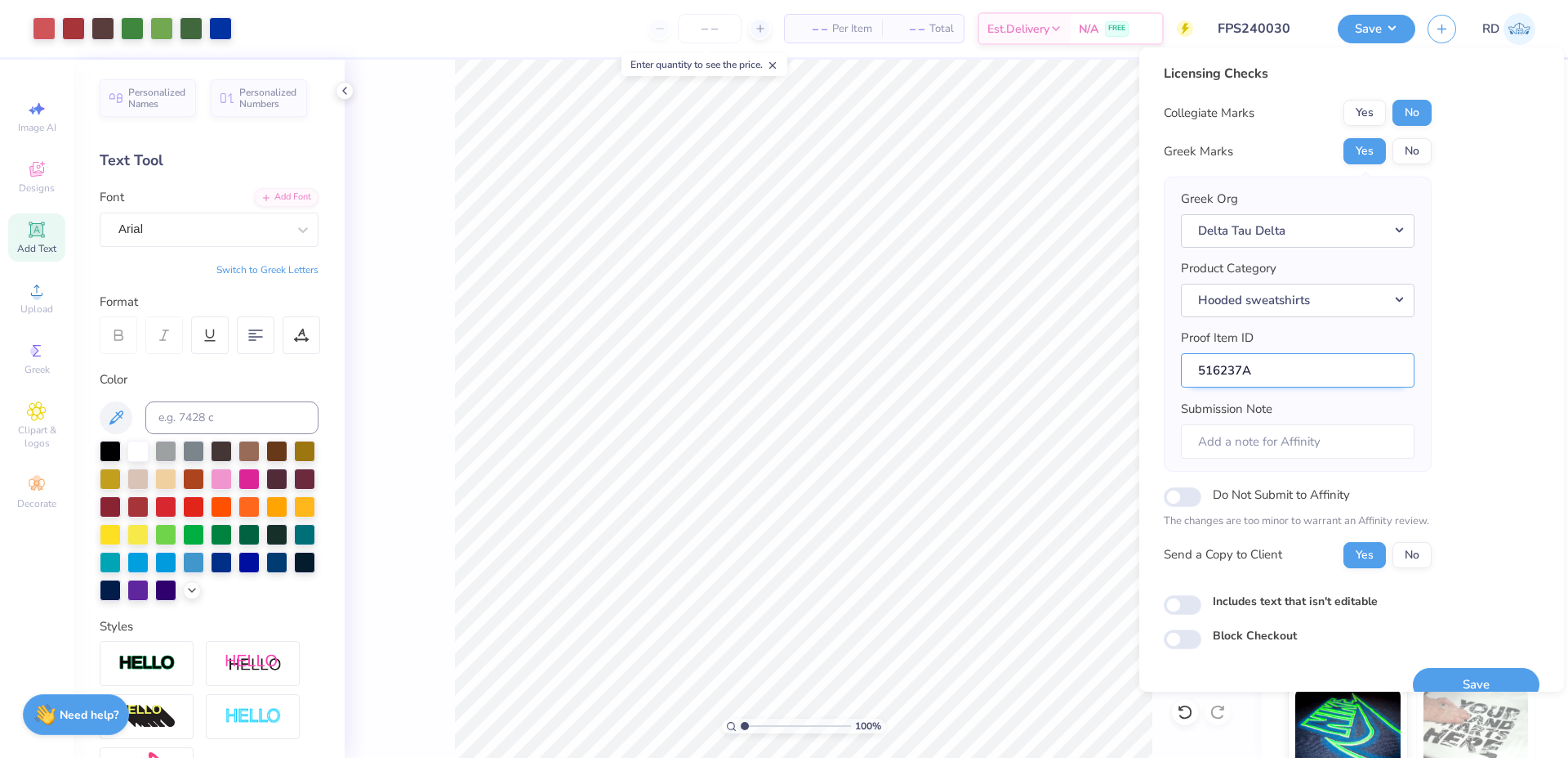
click at [1238, 369] on input "516237A" at bounding box center [1297, 370] width 233 height 36
drag, startPoint x: 1241, startPoint y: 369, endPoint x: 1164, endPoint y: 364, distance: 77.2
click at [1181, 364] on input "516237A" at bounding box center [1297, 370] width 233 height 36
click at [1479, 672] on button "Save" at bounding box center [1477, 684] width 127 height 34
